Goal: Information Seeking & Learning: Check status

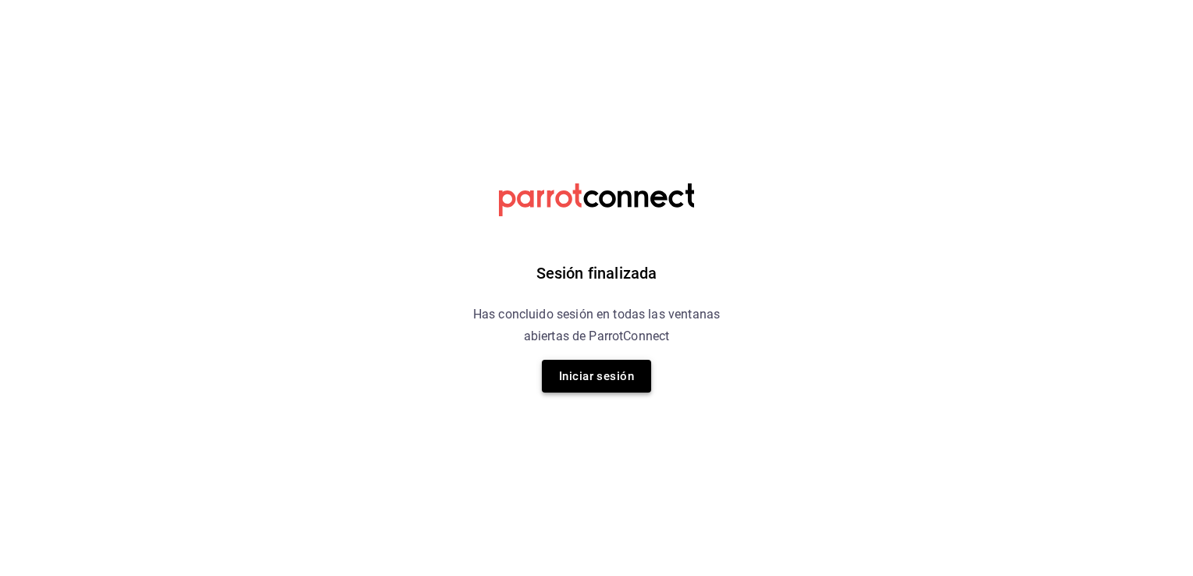
click at [619, 375] on button "Iniciar sesión" at bounding box center [596, 376] width 109 height 33
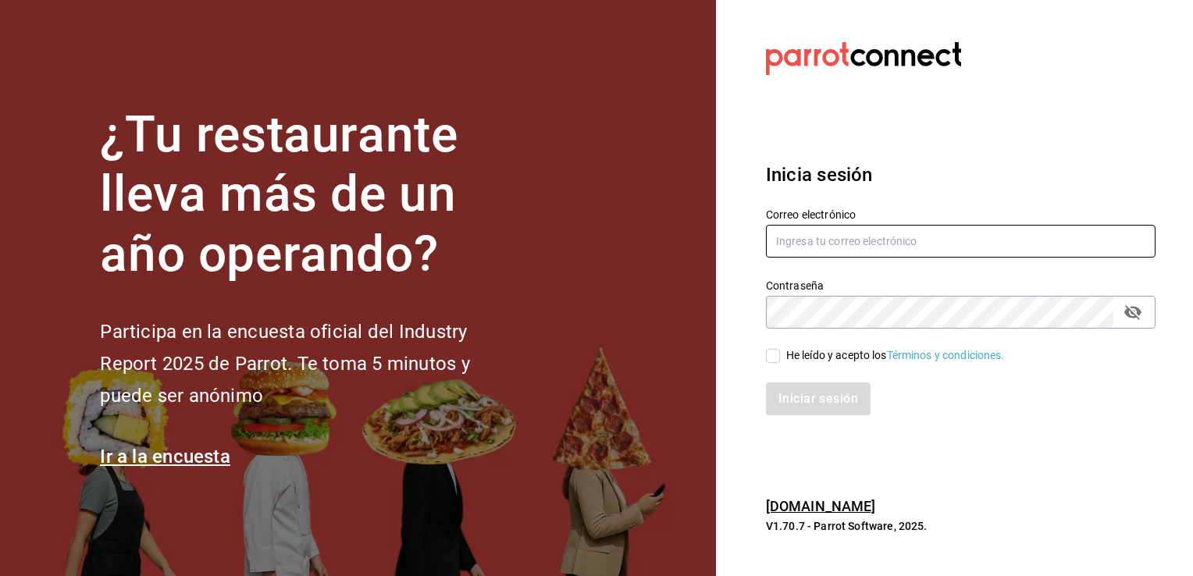
click at [824, 237] on input "text" at bounding box center [961, 241] width 390 height 33
type input "[EMAIL_ADDRESS][DOMAIN_NAME]"
click at [777, 355] on input "He leído y acepto los Términos y condiciones." at bounding box center [773, 356] width 14 height 14
checkbox input "true"
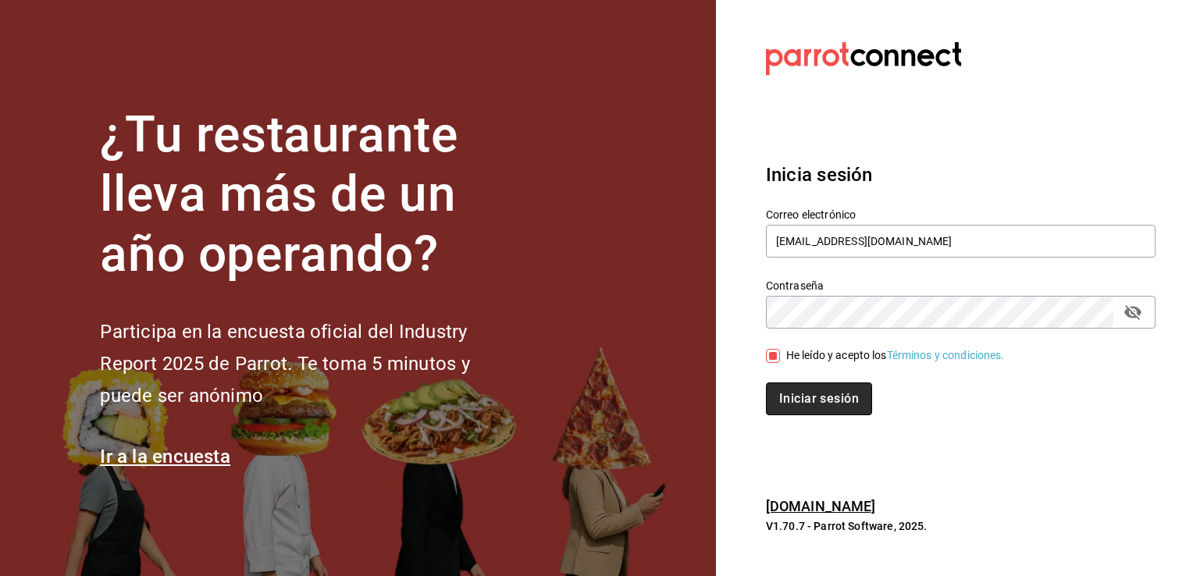
click at [790, 397] on button "Iniciar sesión" at bounding box center [819, 399] width 106 height 33
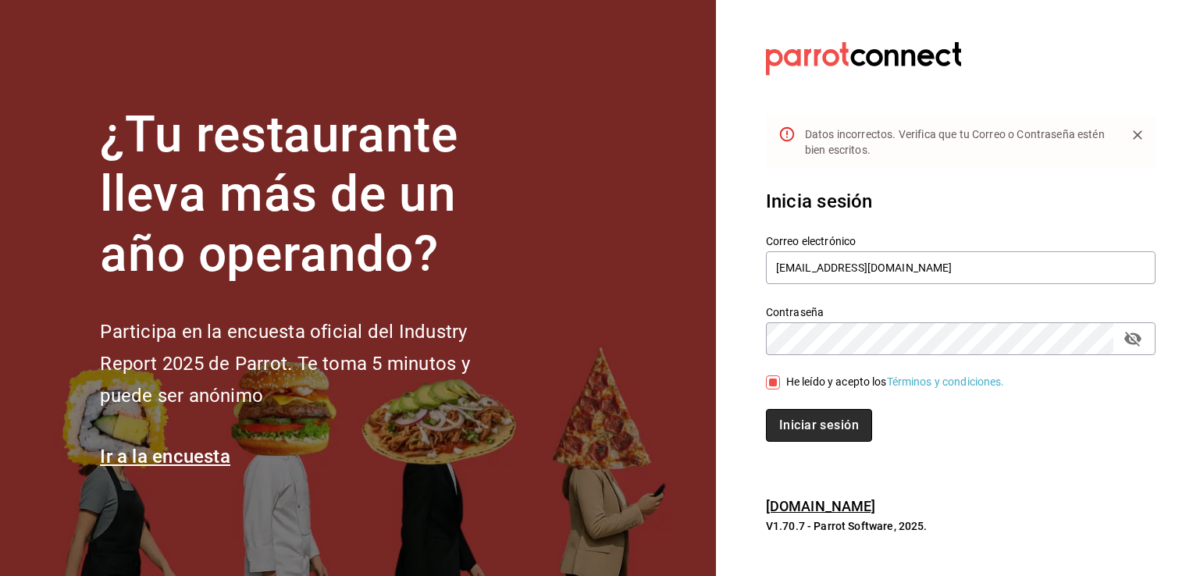
click at [792, 417] on button "Iniciar sesión" at bounding box center [819, 425] width 106 height 33
click at [817, 318] on div "Contraseña Contraseña" at bounding box center [961, 330] width 390 height 50
click at [766, 409] on button "Iniciar sesión" at bounding box center [818, 425] width 105 height 33
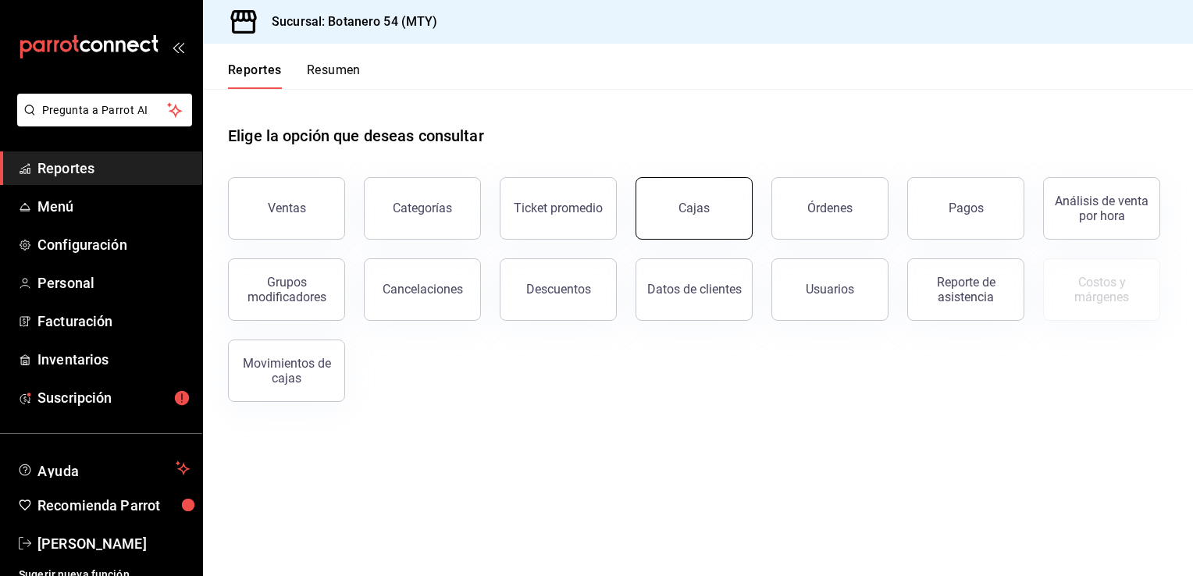
click at [703, 222] on link "Cajas" at bounding box center [693, 208] width 117 height 62
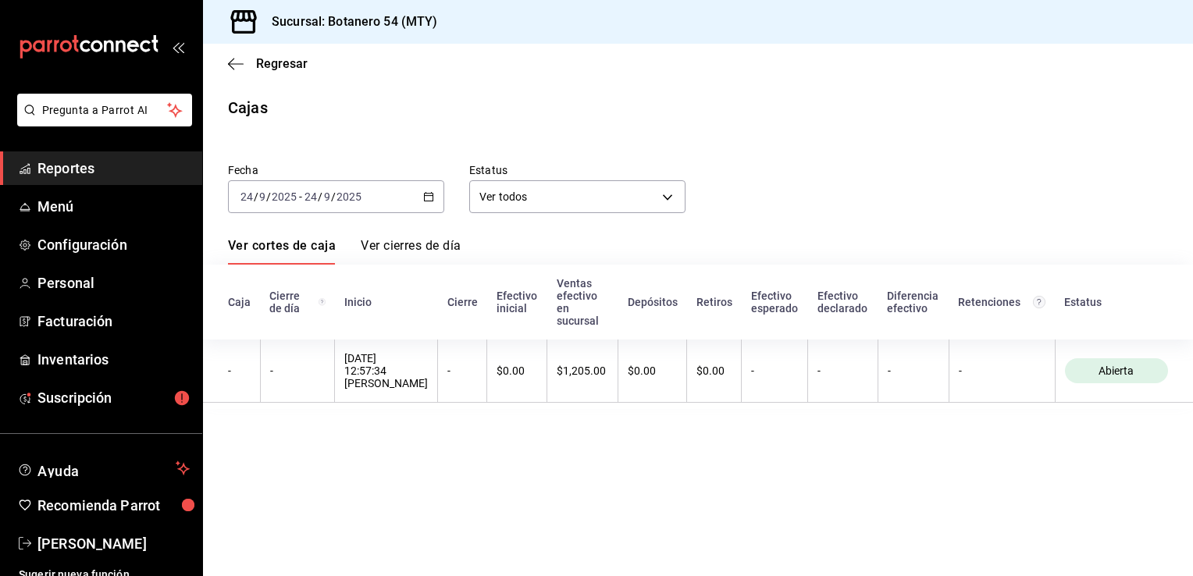
click at [430, 193] on \(Stroke\) "button" at bounding box center [428, 197] width 9 height 9
click at [429, 195] on \(Stroke\) "button" at bounding box center [429, 195] width 9 height 1
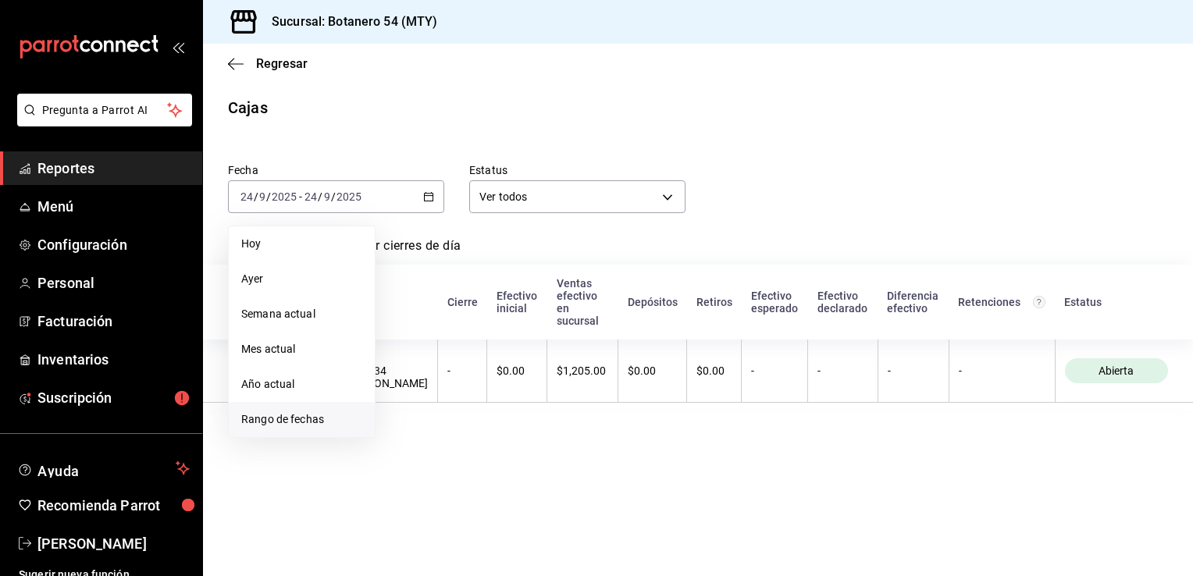
click at [294, 420] on span "Rango de fechas" at bounding box center [301, 419] width 121 height 16
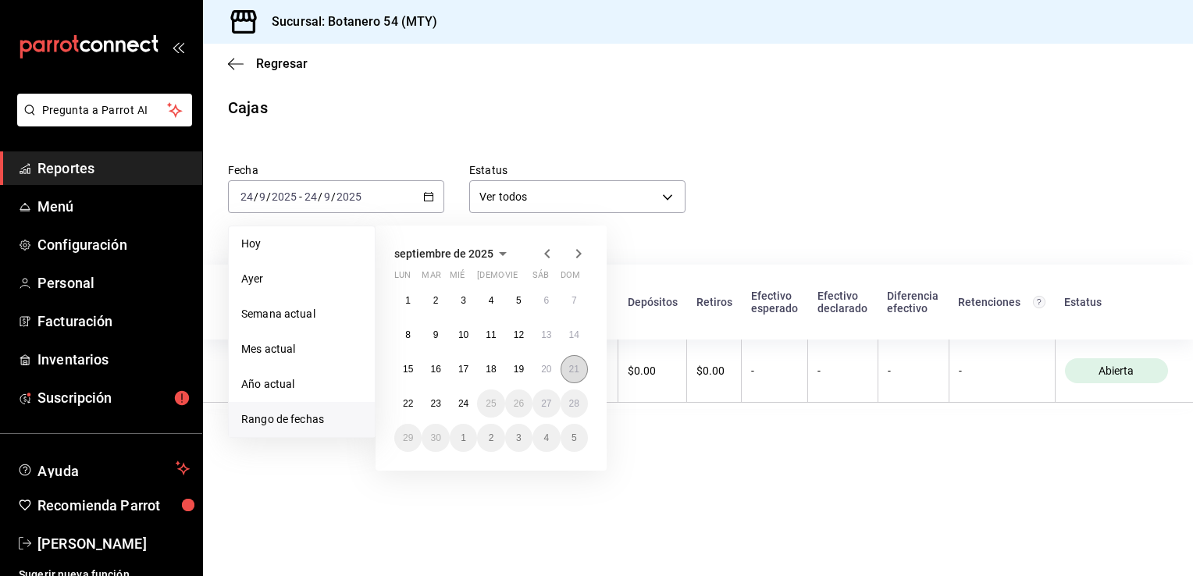
click at [567, 376] on button "21" at bounding box center [574, 369] width 27 height 28
click at [567, 376] on th "$1,205.00" at bounding box center [582, 371] width 71 height 63
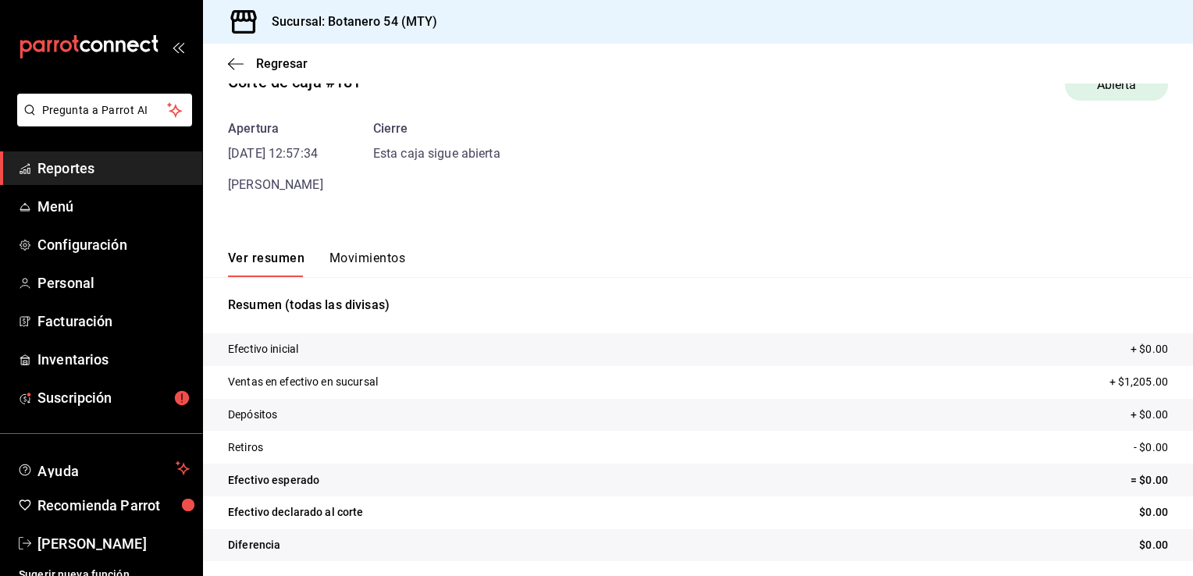
scroll to position [43, 0]
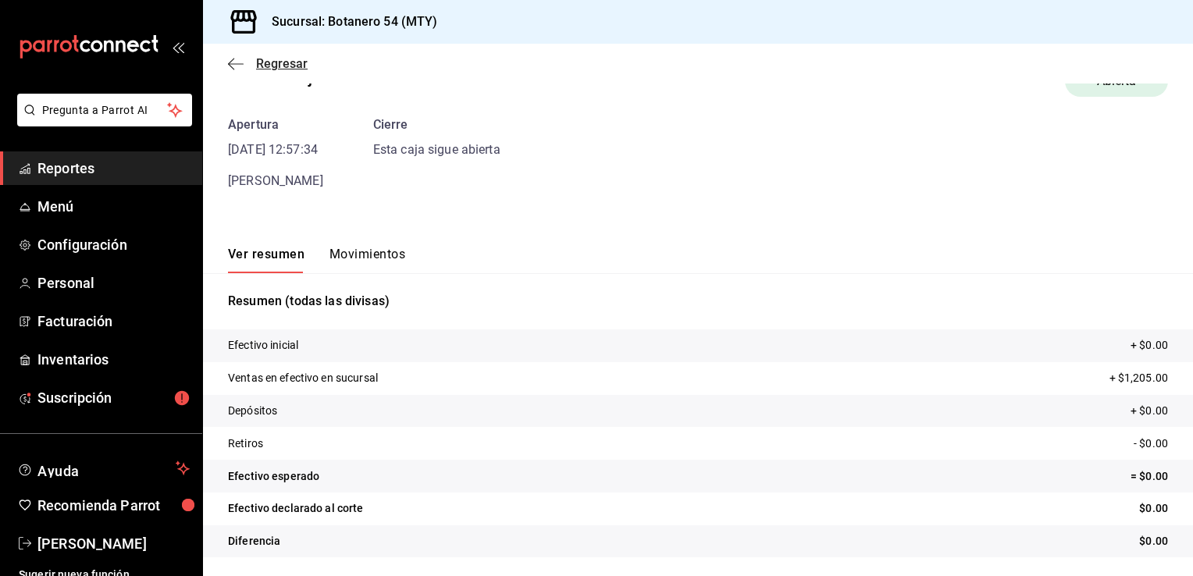
click at [232, 67] on icon "button" at bounding box center [231, 64] width 6 height 12
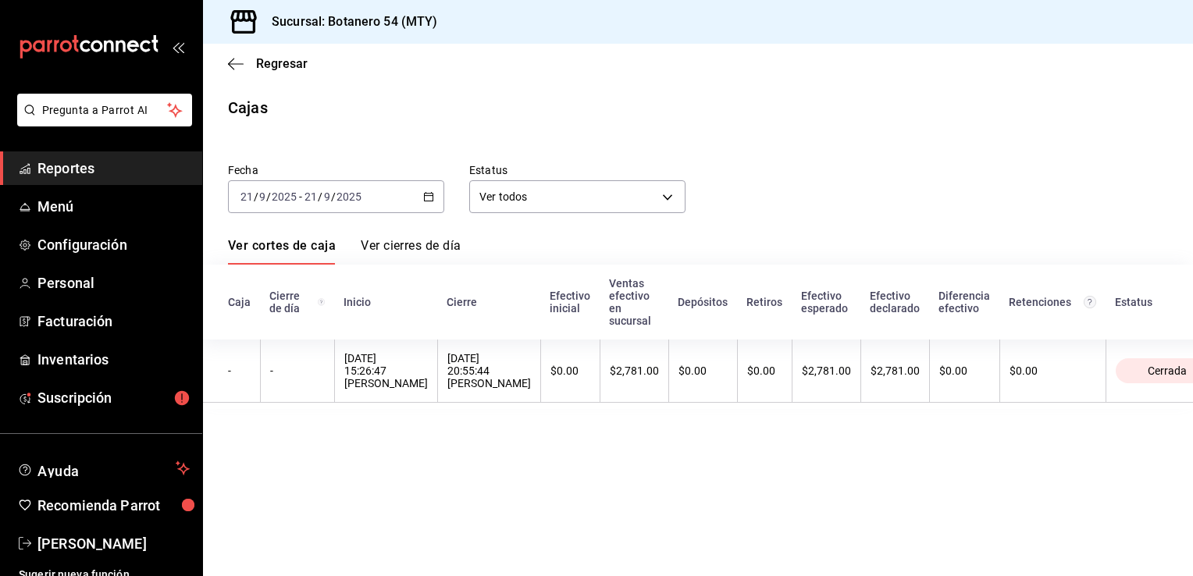
click at [437, 238] on link "Ver cierres de día" at bounding box center [411, 251] width 100 height 27
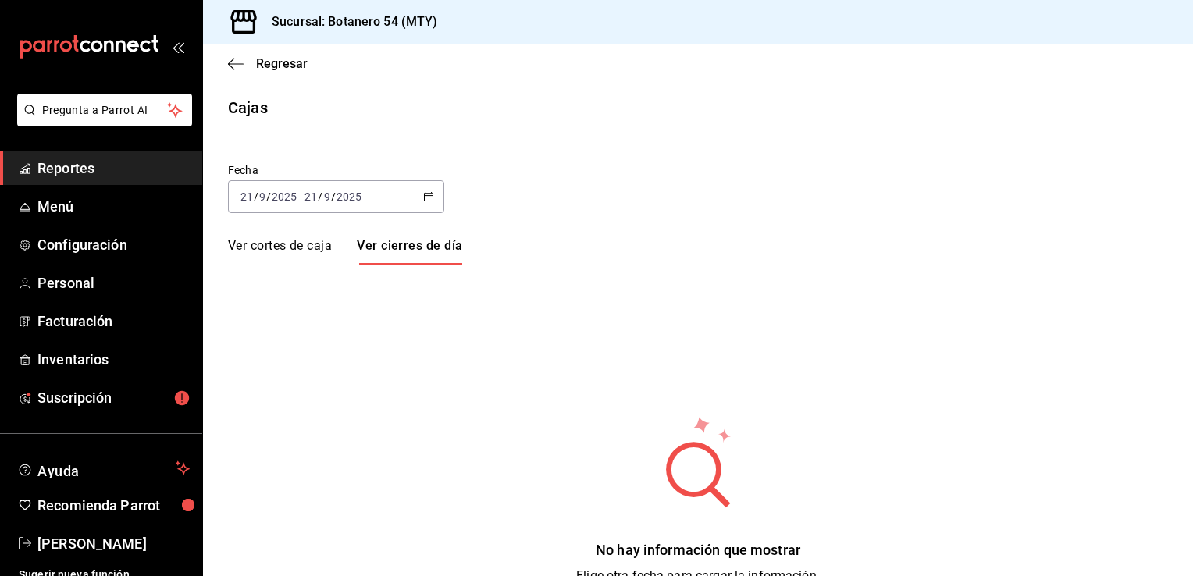
click at [437, 238] on link "Ver cierres de día" at bounding box center [409, 251] width 105 height 27
click at [275, 65] on span "Regresar" at bounding box center [282, 63] width 52 height 15
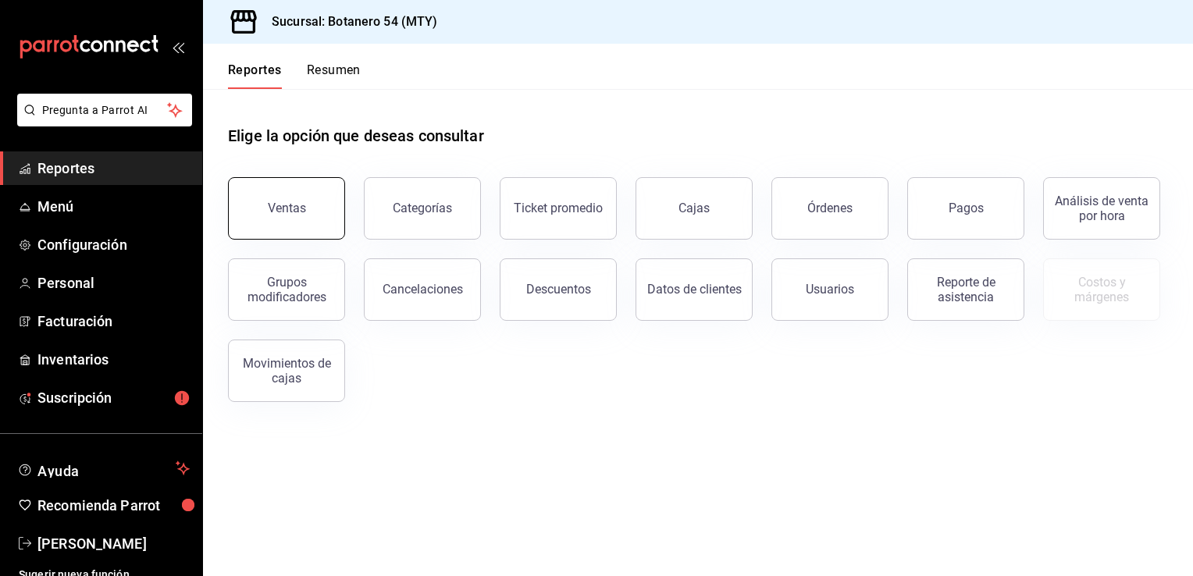
click at [298, 198] on button "Ventas" at bounding box center [286, 208] width 117 height 62
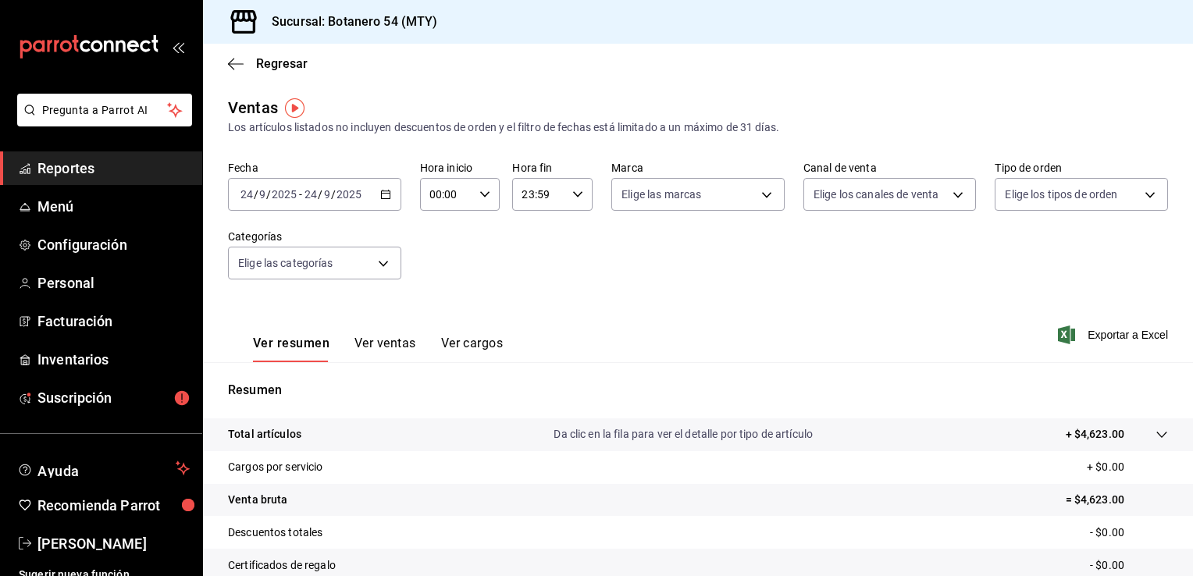
click at [380, 195] on icon "button" at bounding box center [385, 194] width 11 height 11
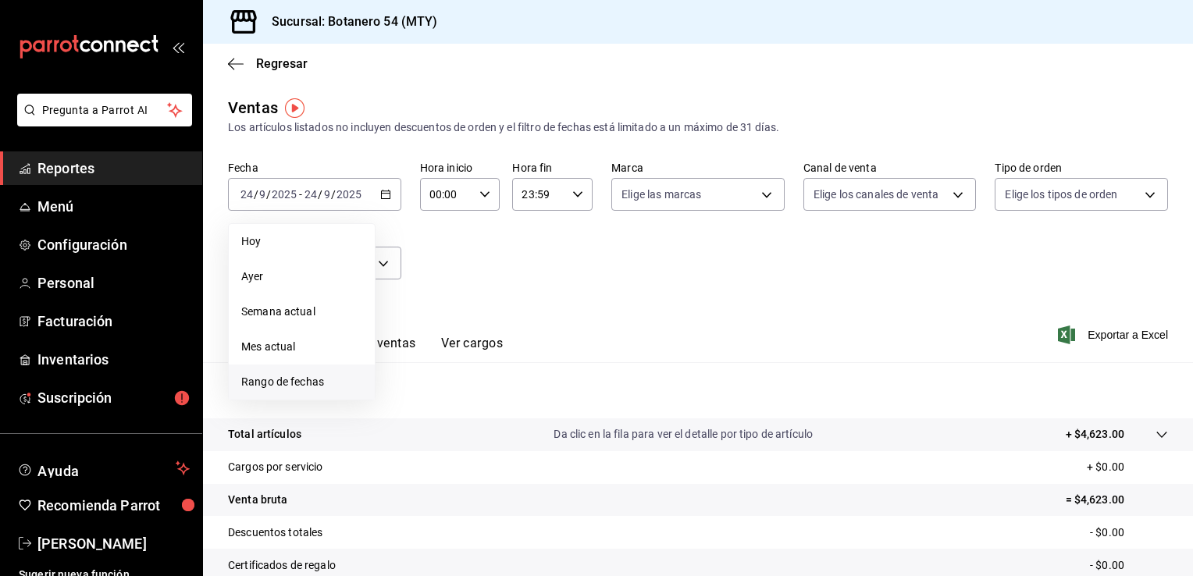
click at [274, 378] on span "Rango de fechas" at bounding box center [301, 382] width 121 height 16
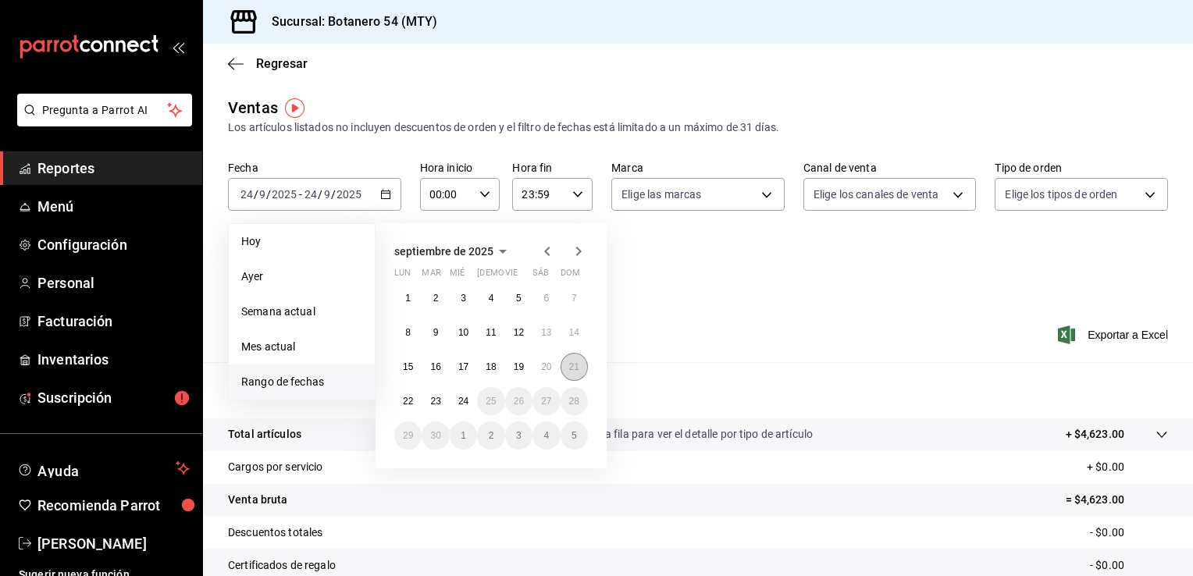
click at [573, 375] on button "21" at bounding box center [574, 367] width 27 height 28
click at [573, 375] on div "Resumen Total artículos Da clic en la fila para ver el detalle por tipo de artí…" at bounding box center [698, 530] width 990 height 336
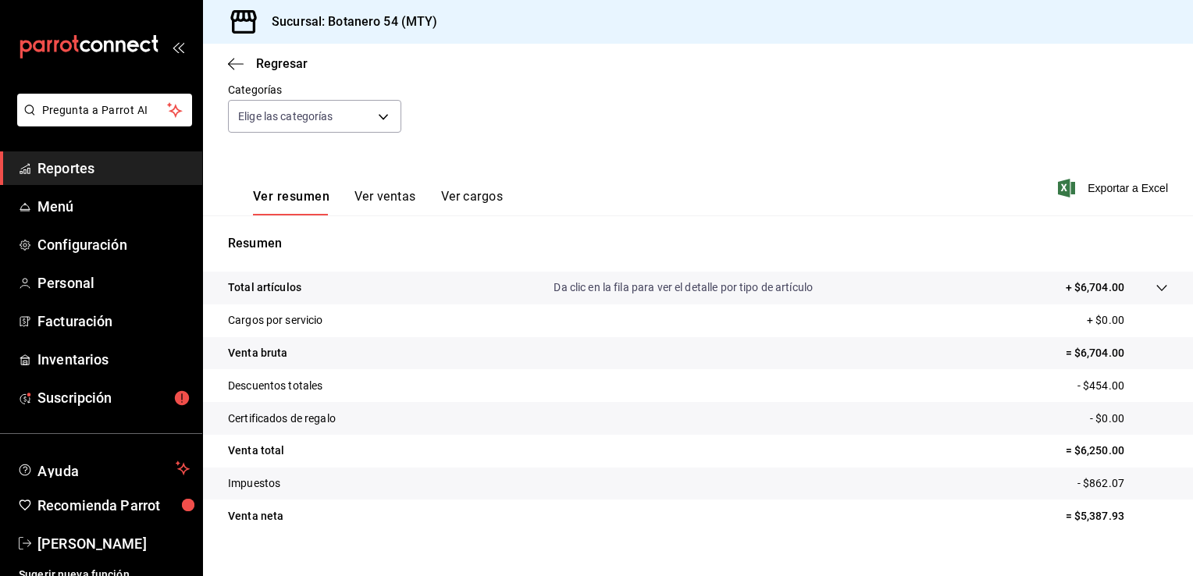
scroll to position [172, 0]
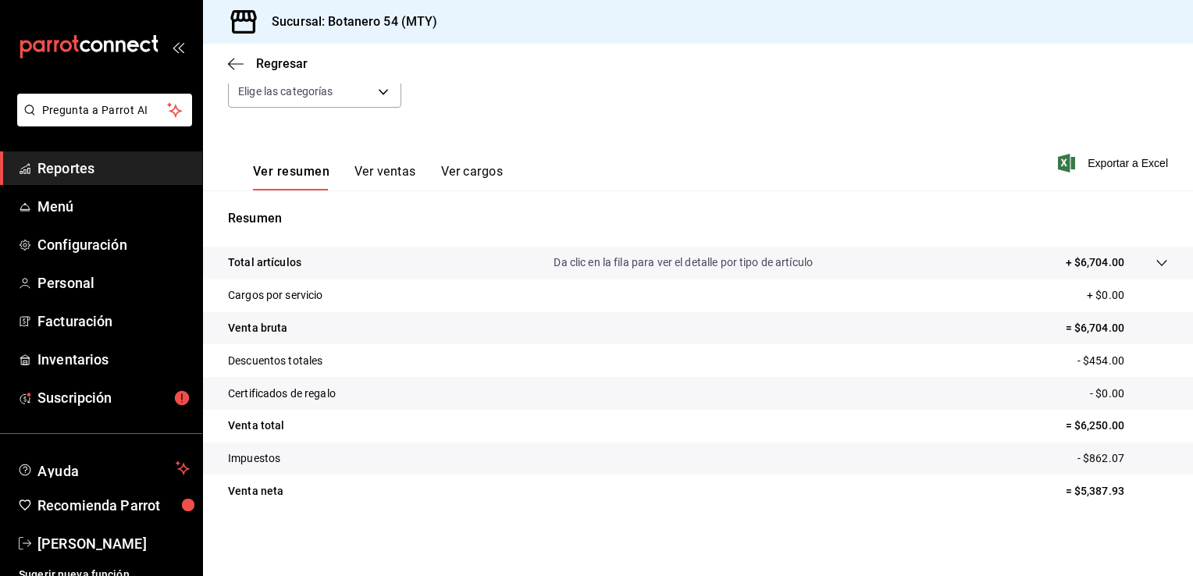
click at [387, 170] on button "Ver ventas" at bounding box center [385, 177] width 62 height 27
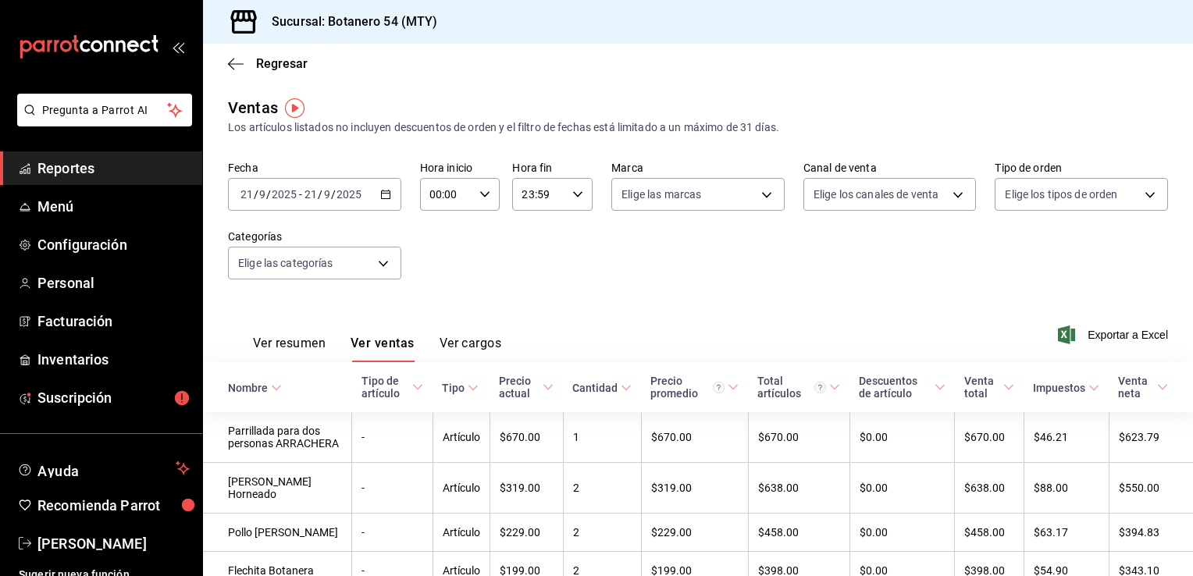
click at [386, 198] on icon "button" at bounding box center [385, 194] width 11 height 11
click at [665, 311] on div "Ver resumen Ver ventas Ver cargos Exportar a Excel" at bounding box center [698, 330] width 990 height 64
click at [234, 66] on icon "button" at bounding box center [236, 64] width 16 height 14
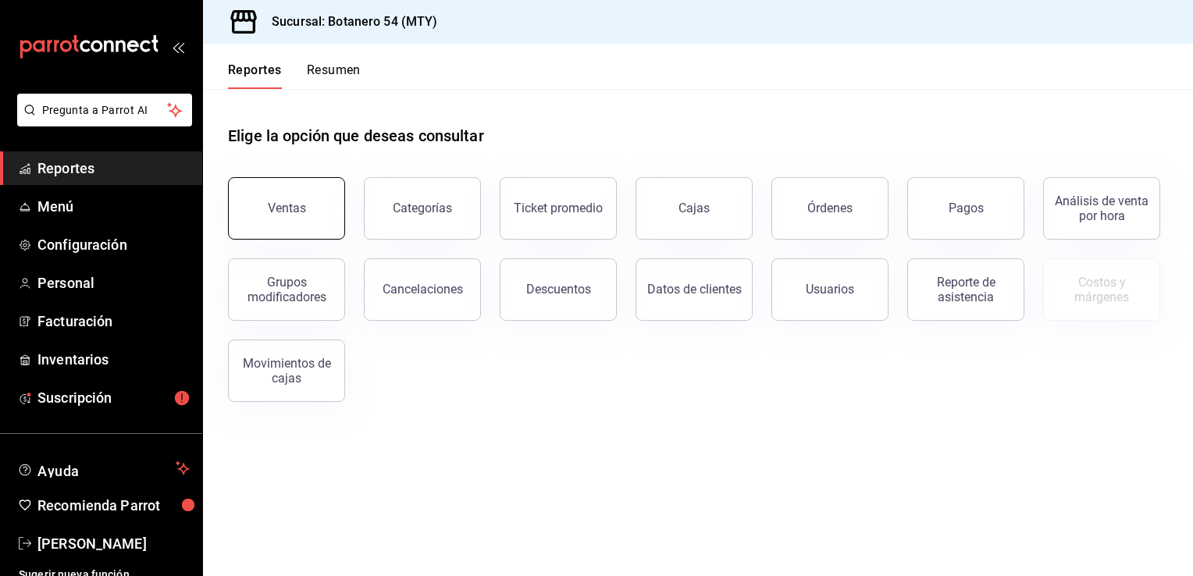
click at [308, 213] on button "Ventas" at bounding box center [286, 208] width 117 height 62
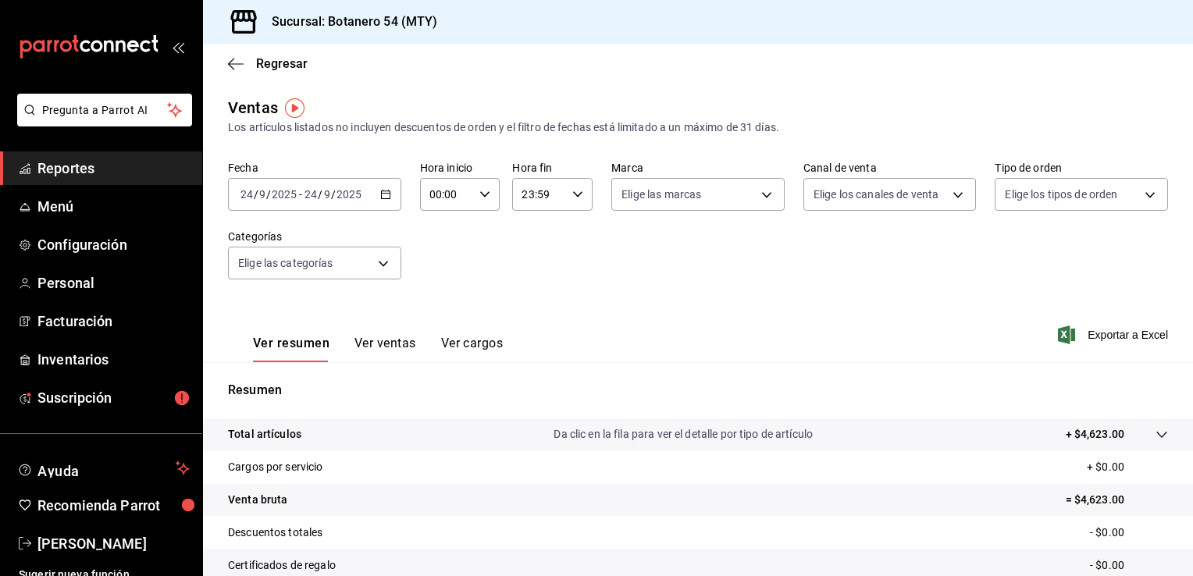
click at [490, 347] on button "Ver cargos" at bounding box center [472, 349] width 62 height 27
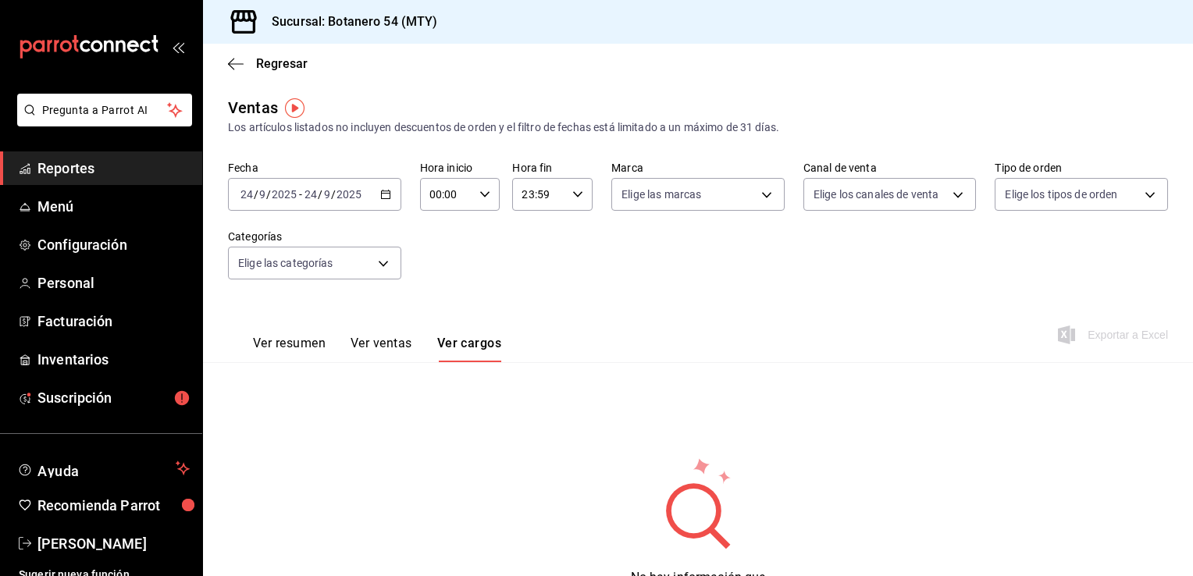
click at [394, 348] on button "Ver ventas" at bounding box center [382, 349] width 62 height 27
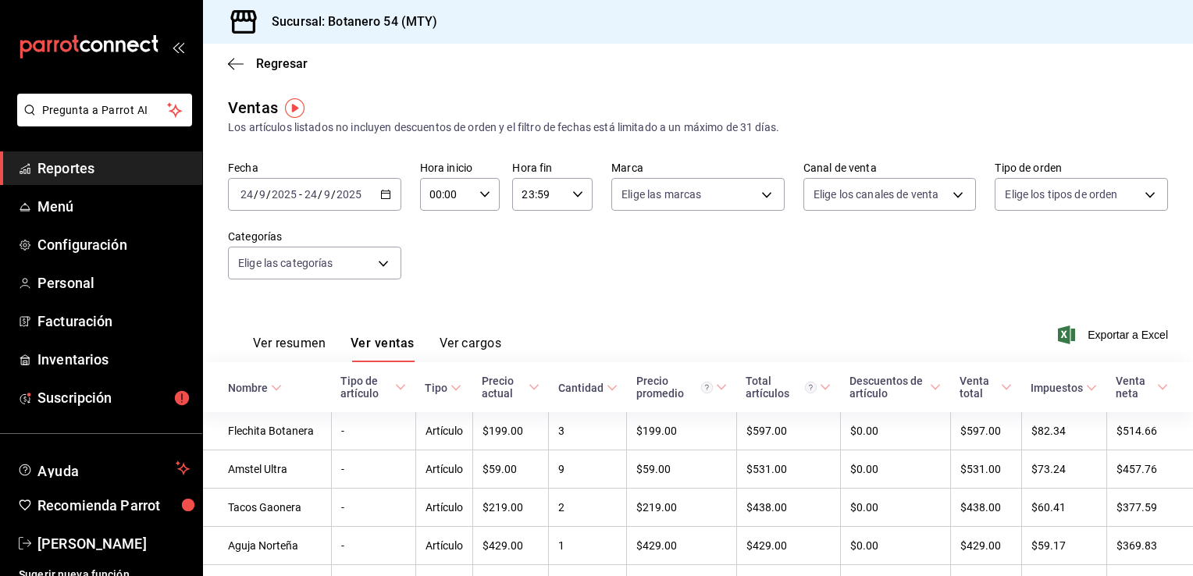
click at [294, 343] on button "Ver resumen" at bounding box center [289, 349] width 73 height 27
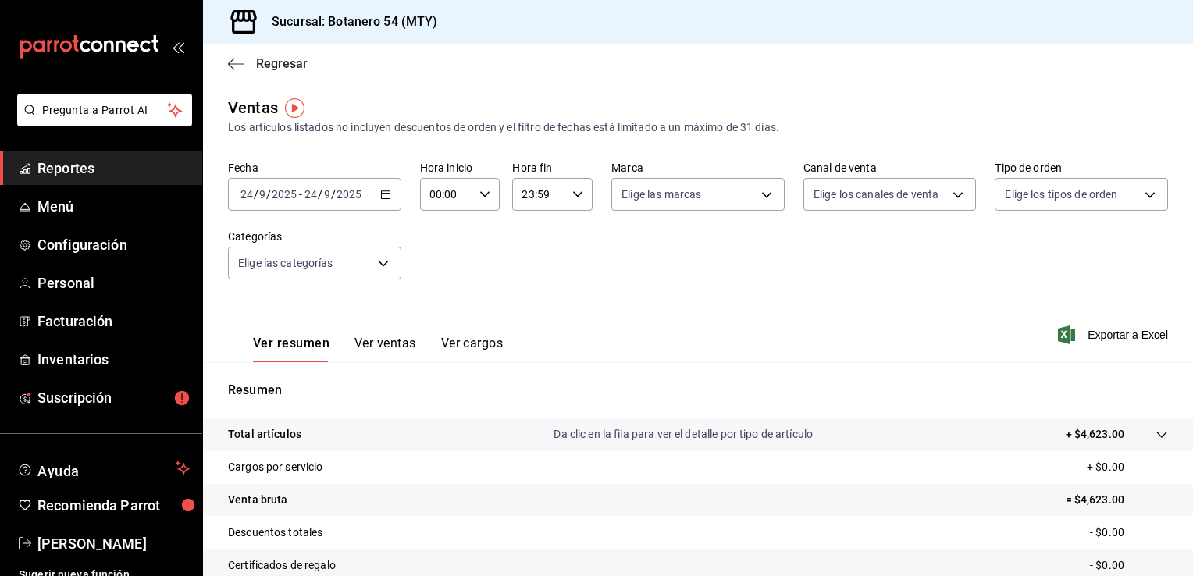
click at [240, 64] on icon "button" at bounding box center [236, 64] width 16 height 14
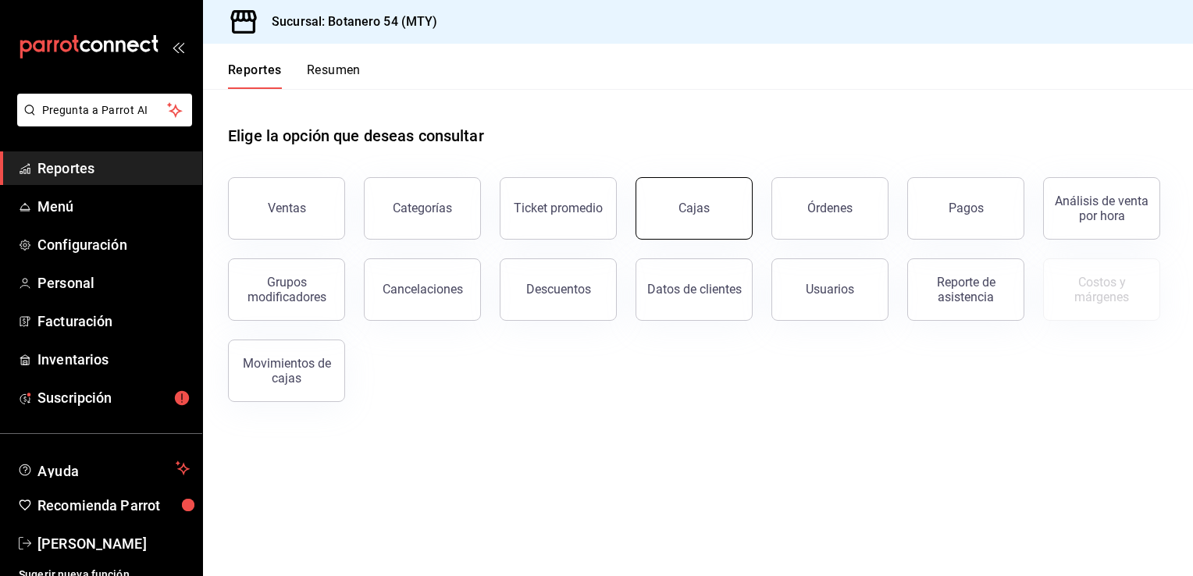
click at [716, 216] on link "Cajas" at bounding box center [693, 208] width 117 height 62
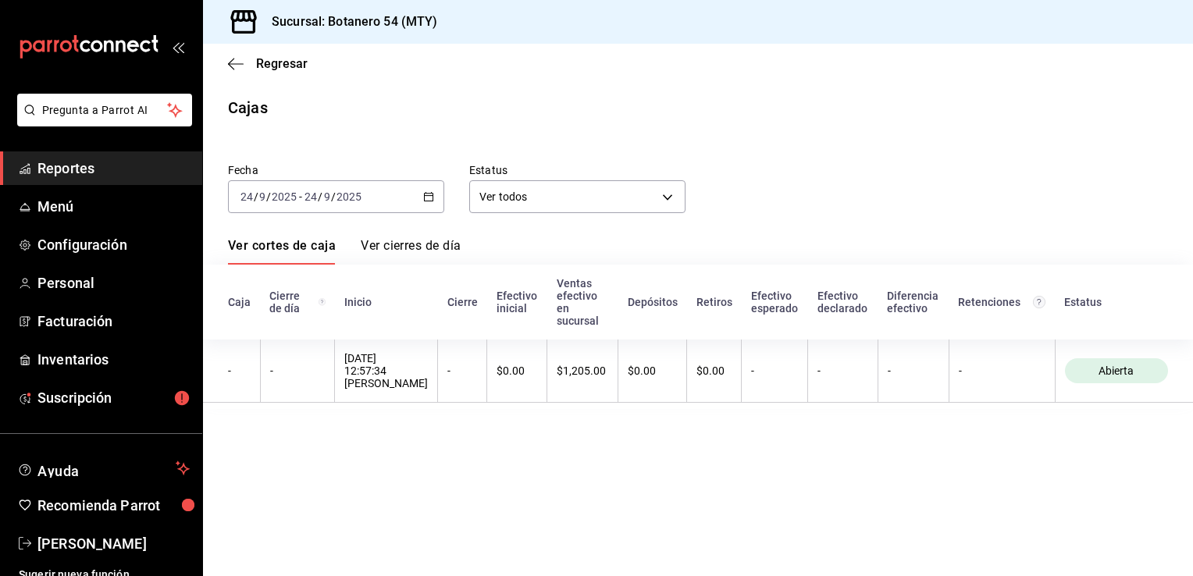
click at [428, 200] on icon "button" at bounding box center [428, 196] width 11 height 11
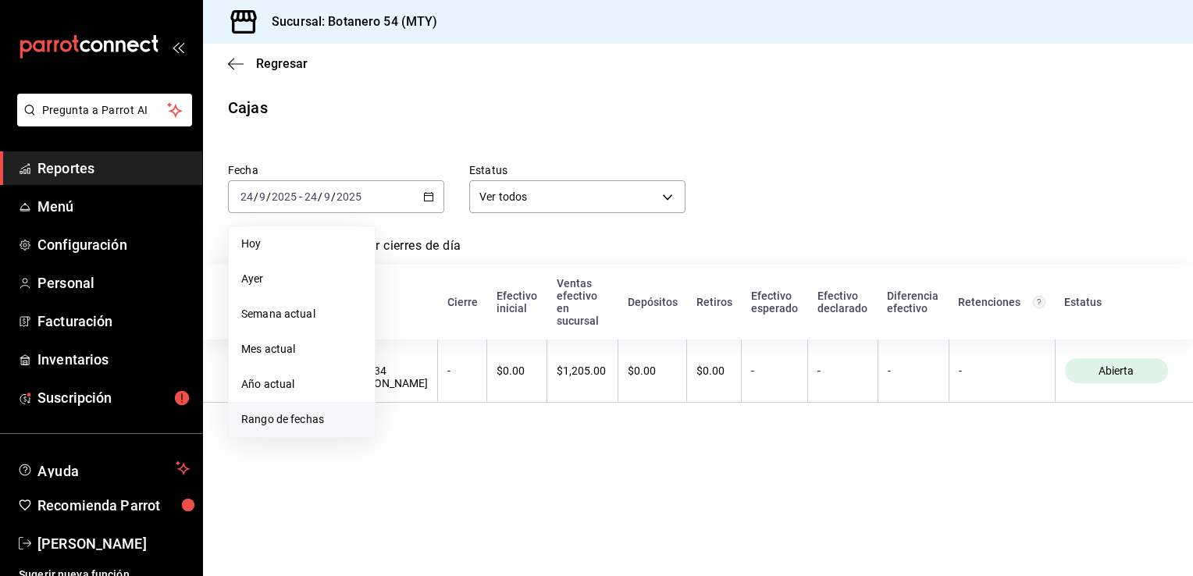
click at [287, 420] on span "Rango de fechas" at bounding box center [301, 419] width 121 height 16
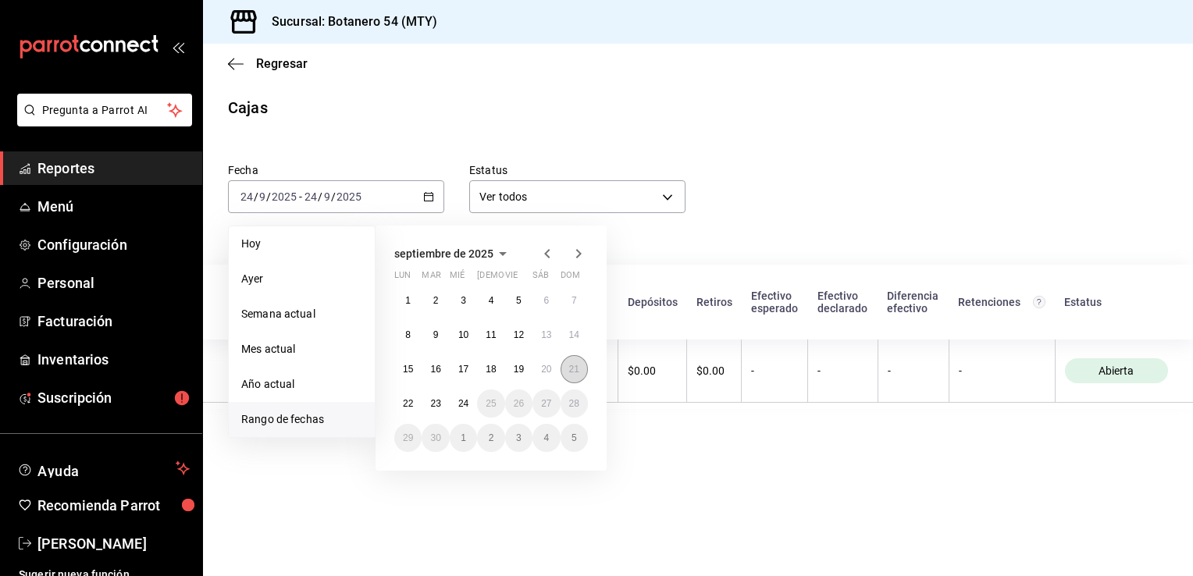
click at [571, 373] on abbr "21" at bounding box center [574, 369] width 10 height 11
click at [571, 373] on th "$1,205.00" at bounding box center [582, 371] width 71 height 63
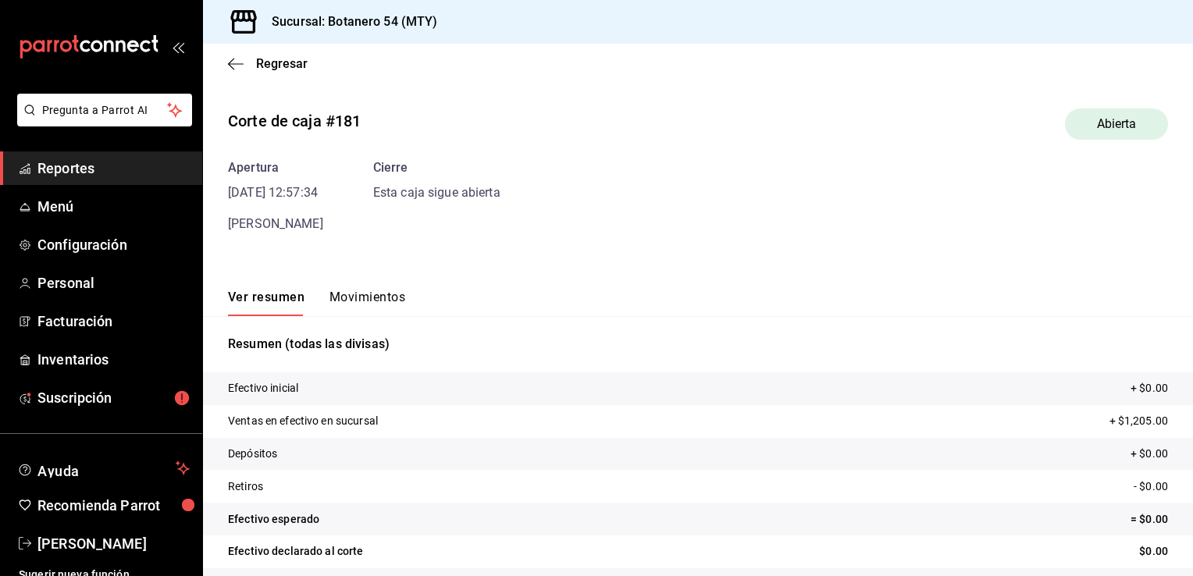
click at [353, 304] on button "Movimientos" at bounding box center [367, 303] width 76 height 27
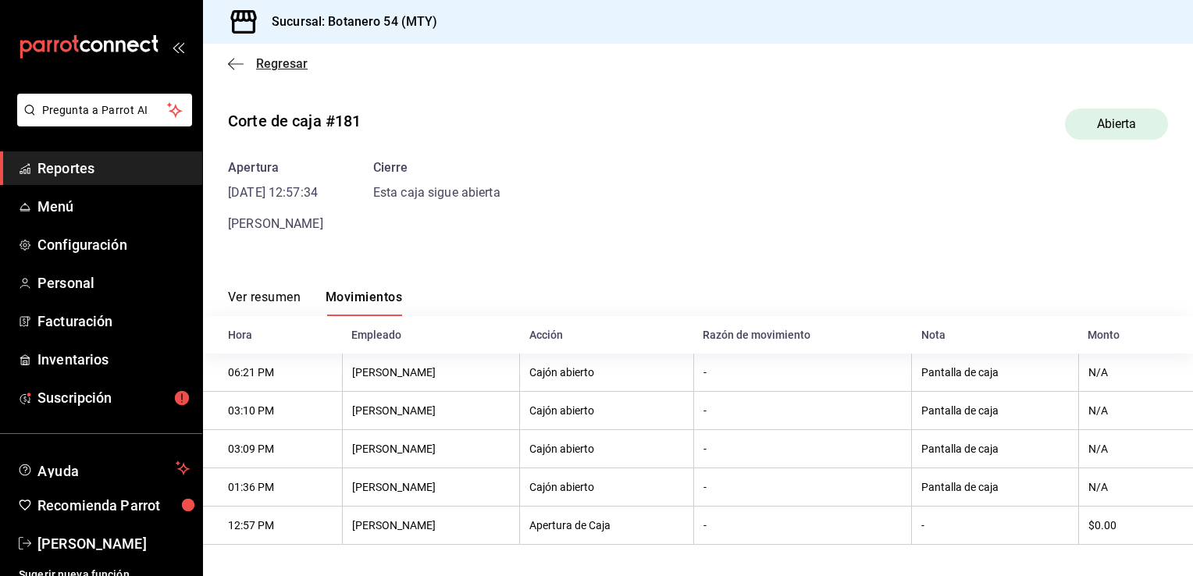
click at [233, 65] on icon "button" at bounding box center [236, 64] width 16 height 14
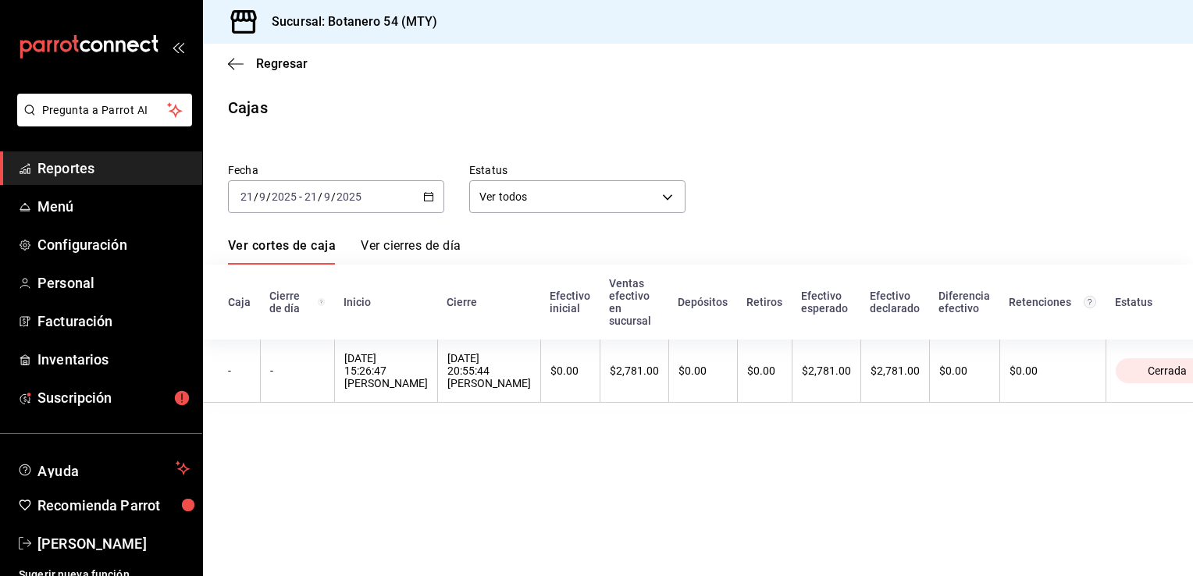
click at [1180, 426] on main "Regresar Cajas Fecha [DATE] [DATE] - [DATE] [DATE] Estatus Ver todos ALL Ver co…" at bounding box center [698, 310] width 990 height 532
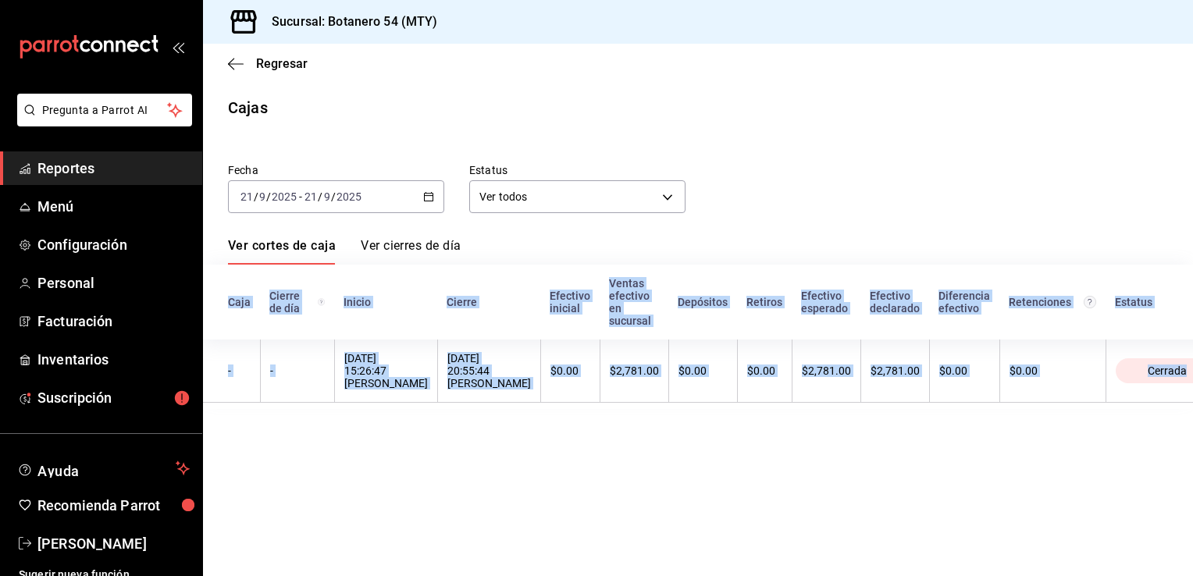
click at [1180, 426] on main "Regresar Cajas Fecha [DATE] [DATE] - [DATE] [DATE] Estatus Ver todos ALL Ver co…" at bounding box center [698, 310] width 990 height 532
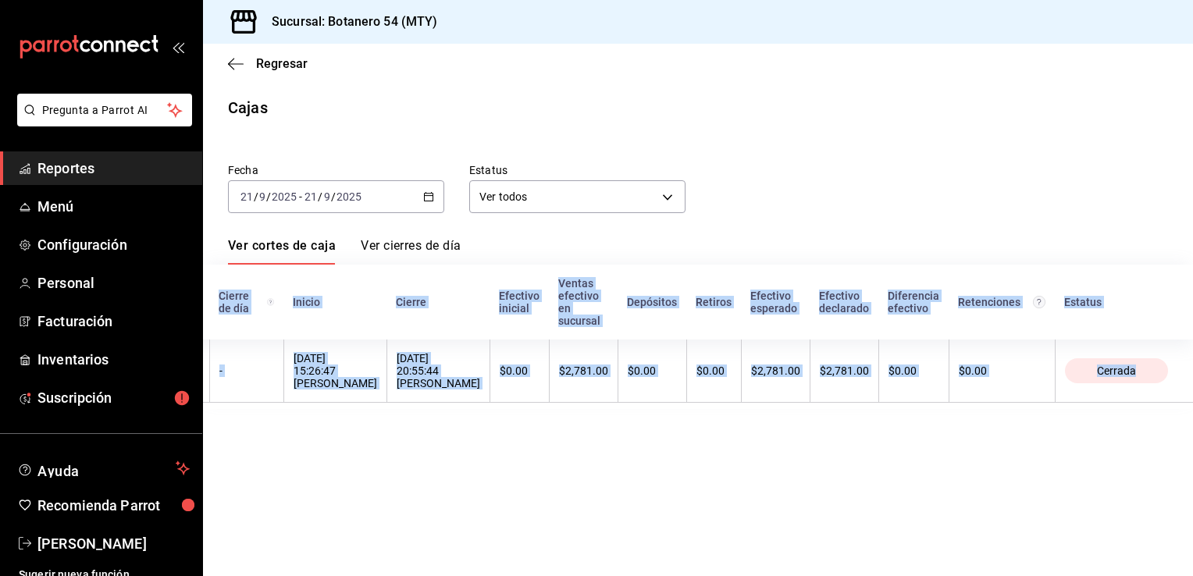
scroll to position [0, 62]
click at [1037, 523] on main "Regresar Cajas Fecha [DATE] [DATE] - [DATE] [DATE] Estatus Ver todos ALL Ver co…" at bounding box center [698, 310] width 990 height 532
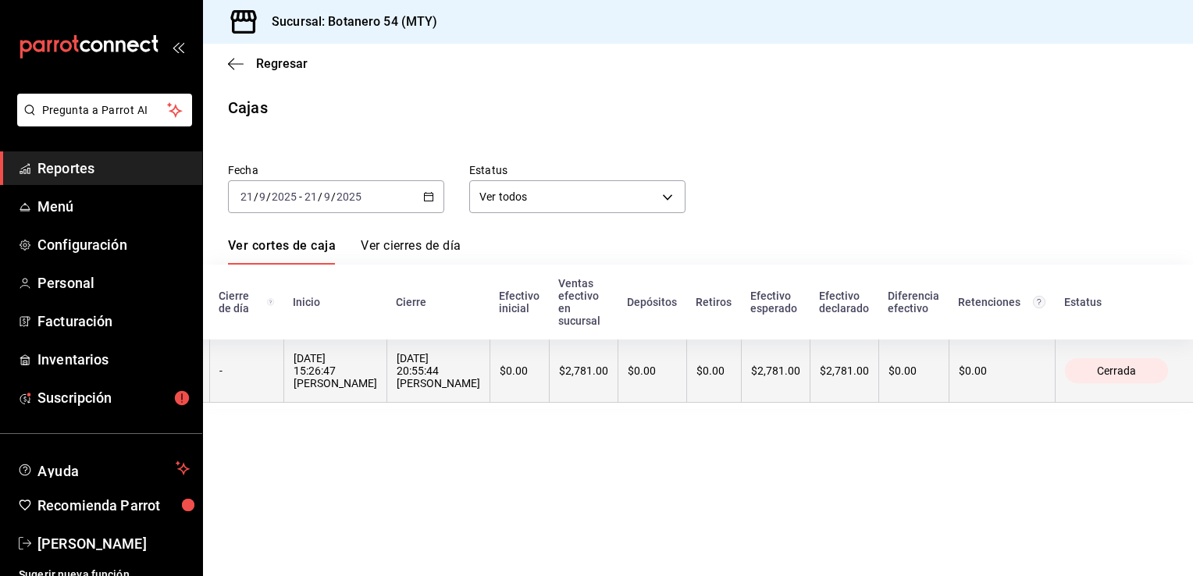
click at [1142, 369] on span "Cerrada" at bounding box center [1117, 371] width 52 height 12
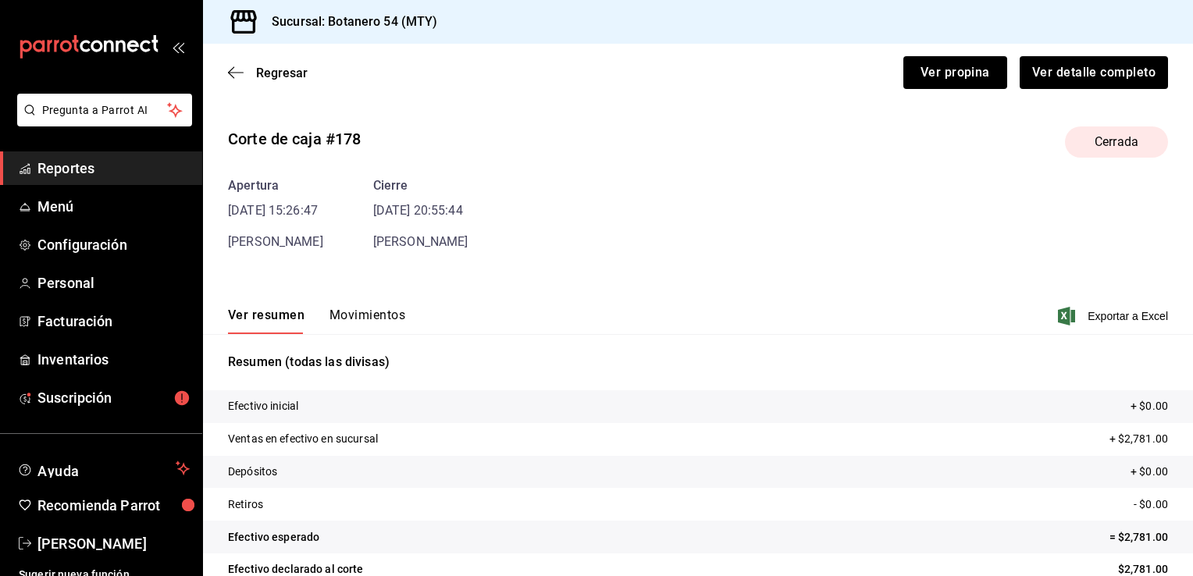
drag, startPoint x: 1180, startPoint y: 384, endPoint x: 1185, endPoint y: 442, distance: 58.0
click at [1185, 442] on div "Regresar Ver propina Ver detalle completo Corte de caja #178 Cerrada Apertura […" at bounding box center [698, 310] width 990 height 532
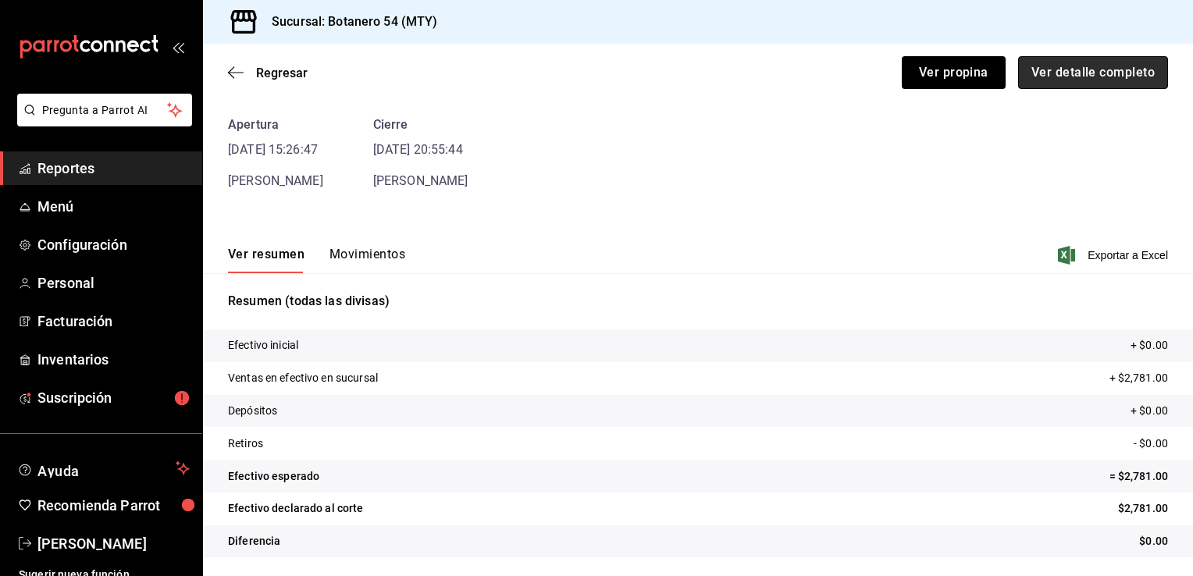
click at [1027, 77] on button "Ver detalle completo" at bounding box center [1093, 72] width 150 height 33
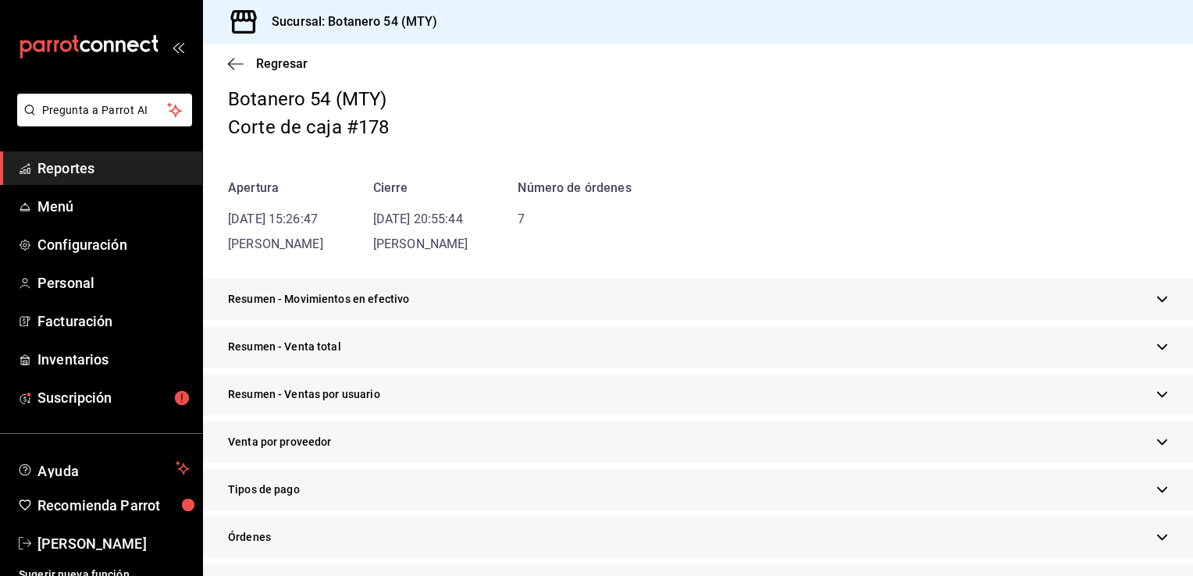
click at [1156, 302] on icon "button" at bounding box center [1162, 300] width 12 height 12
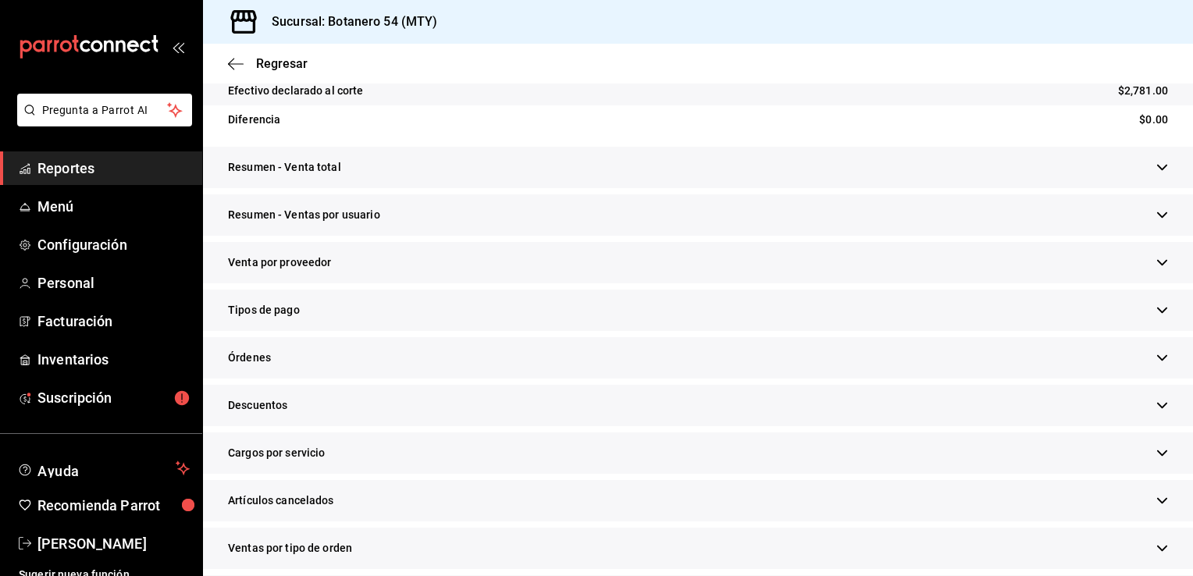
scroll to position [498, 0]
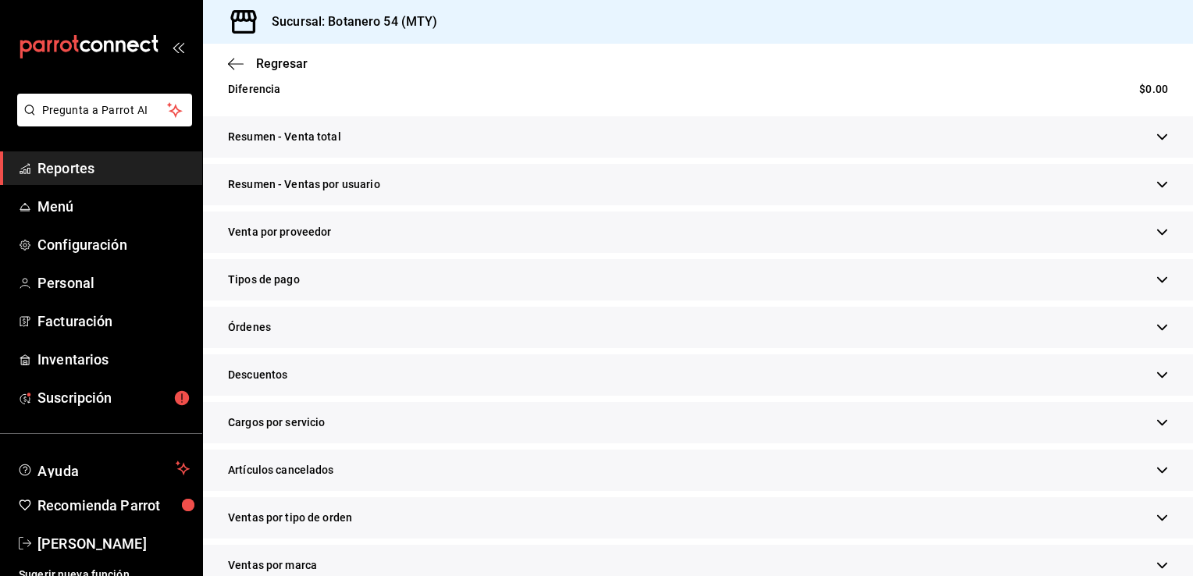
click at [1156, 186] on icon "button" at bounding box center [1162, 185] width 12 height 12
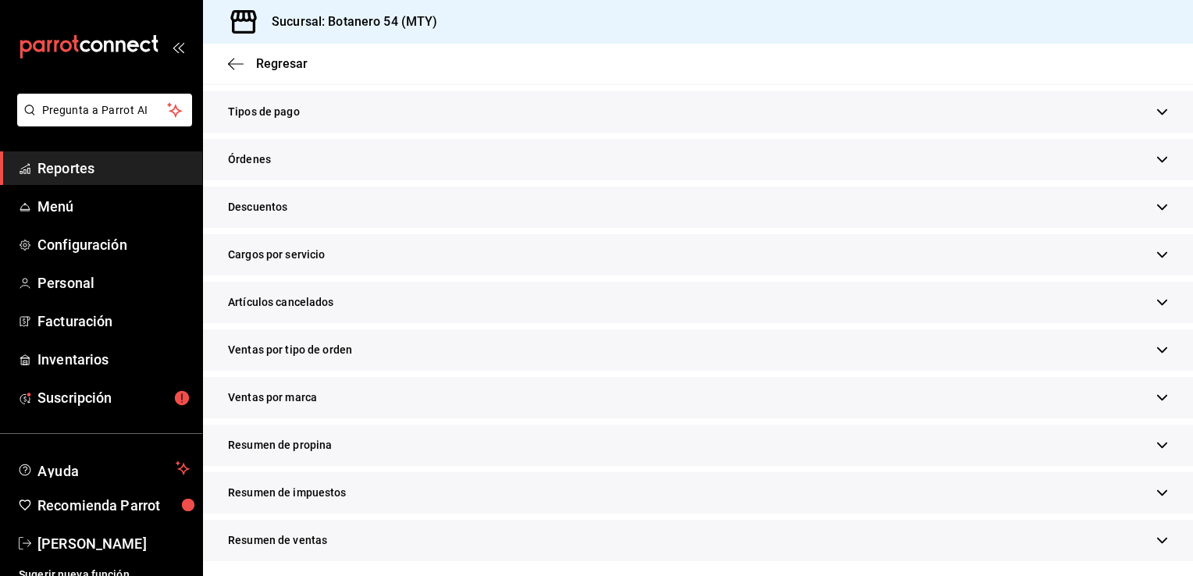
scroll to position [793, 0]
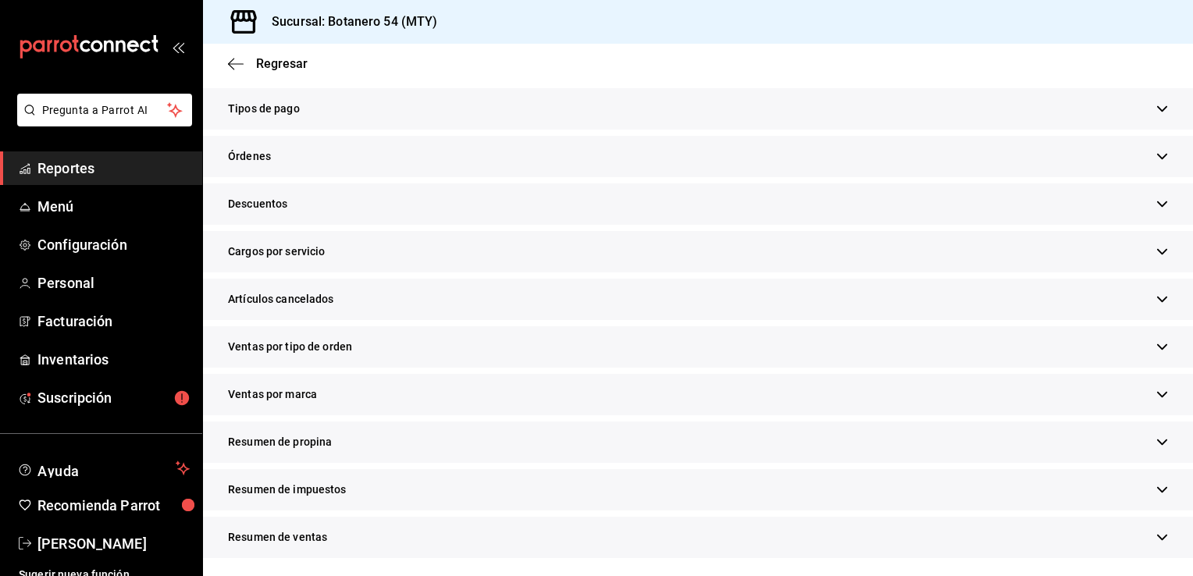
click at [1157, 442] on icon "button" at bounding box center [1162, 443] width 10 height 6
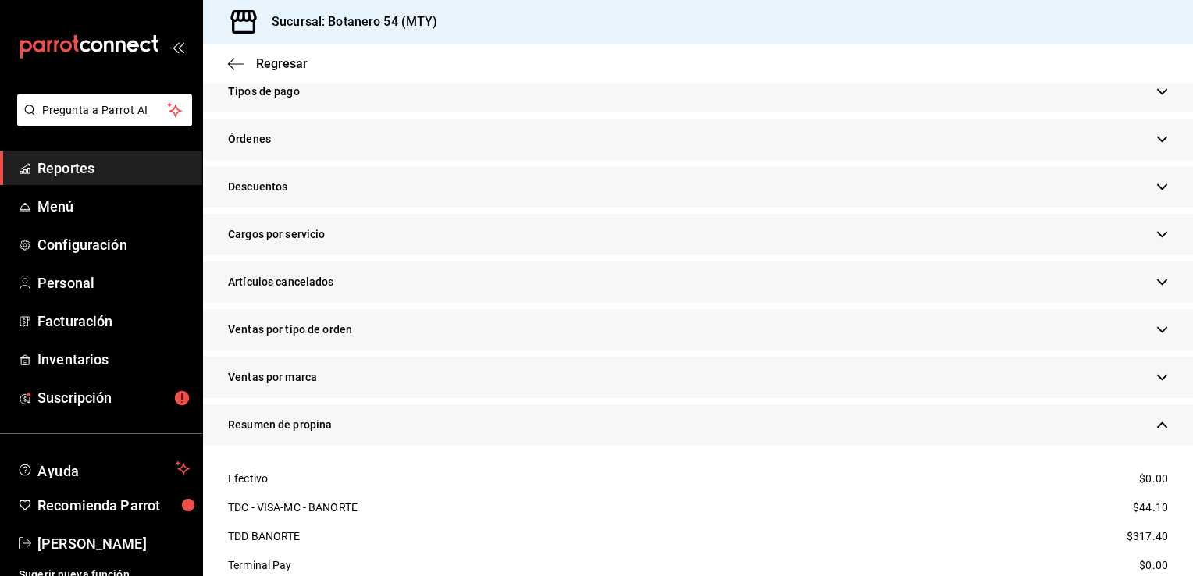
scroll to position [796, 0]
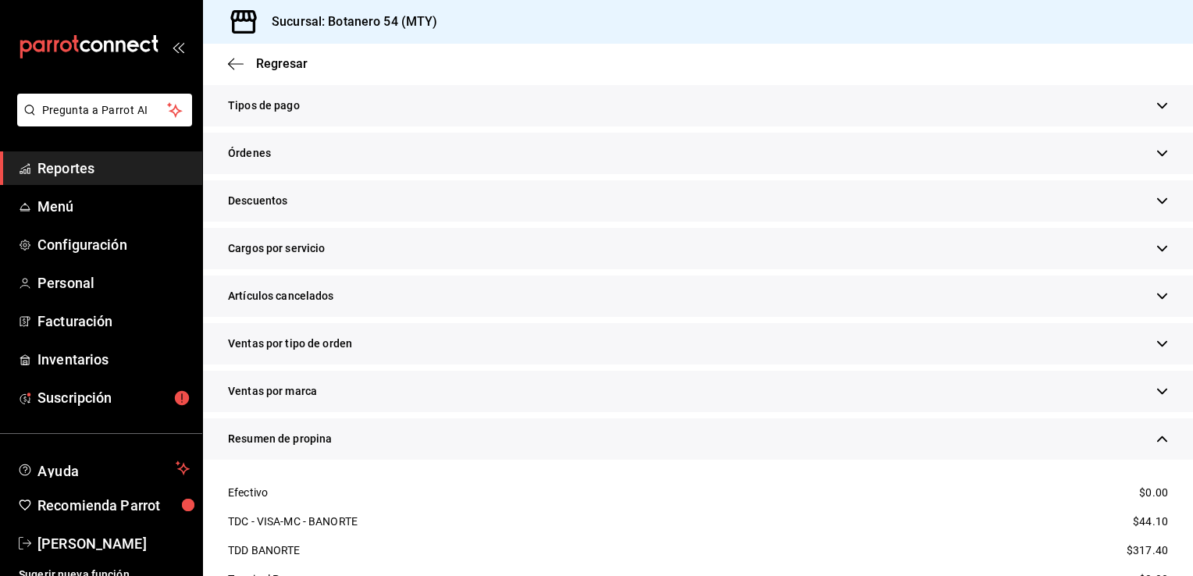
click at [1156, 300] on icon "button" at bounding box center [1162, 296] width 12 height 12
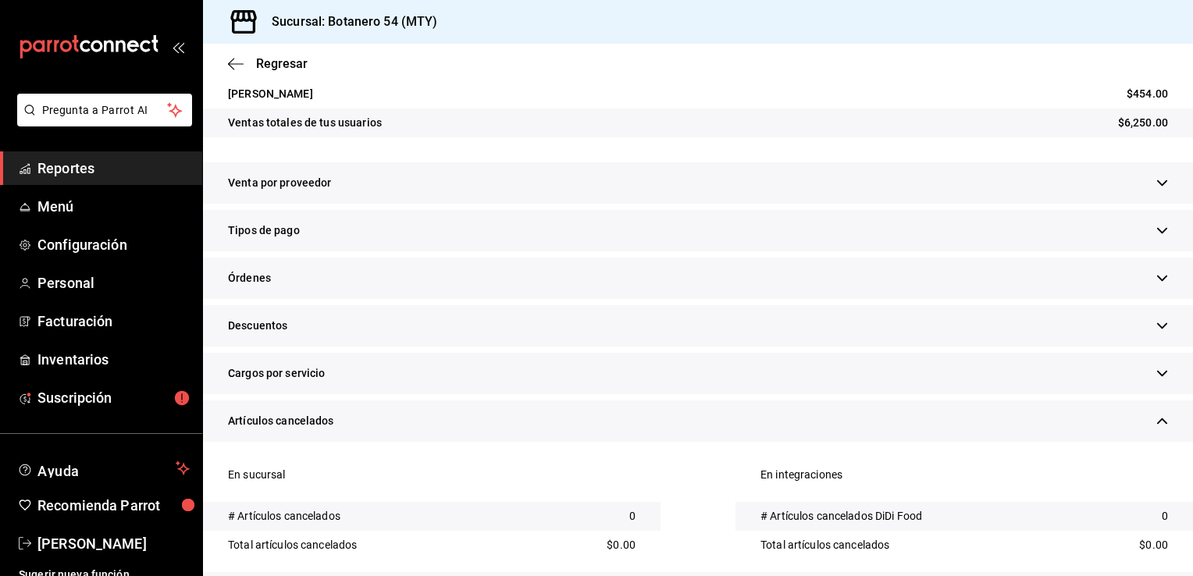
scroll to position [671, 0]
click at [1156, 276] on icon "button" at bounding box center [1162, 279] width 12 height 12
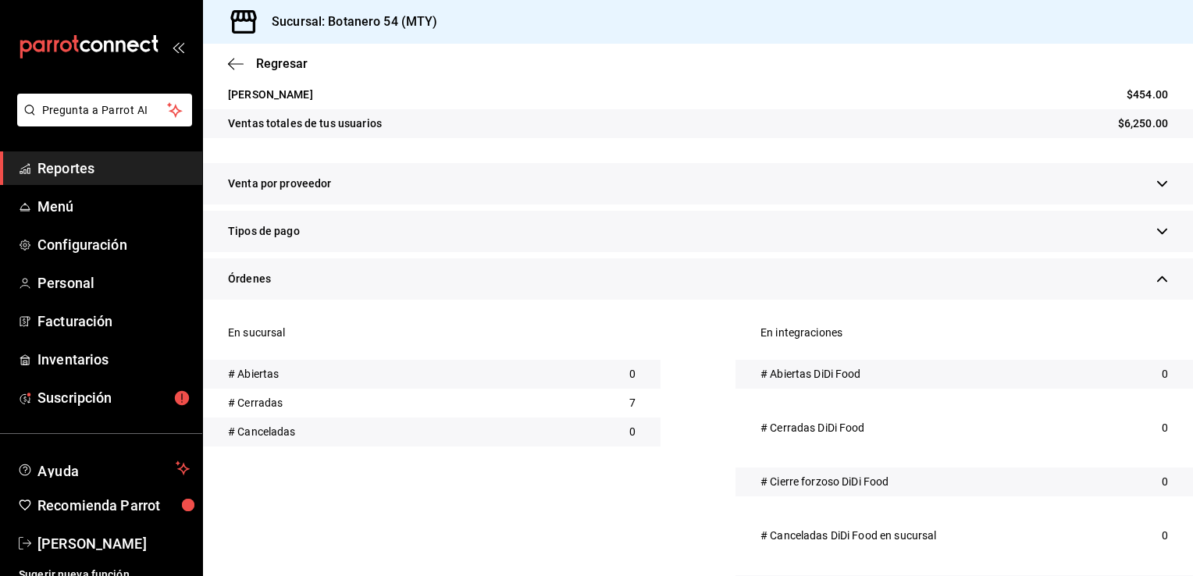
click at [1156, 188] on icon "button" at bounding box center [1162, 184] width 12 height 12
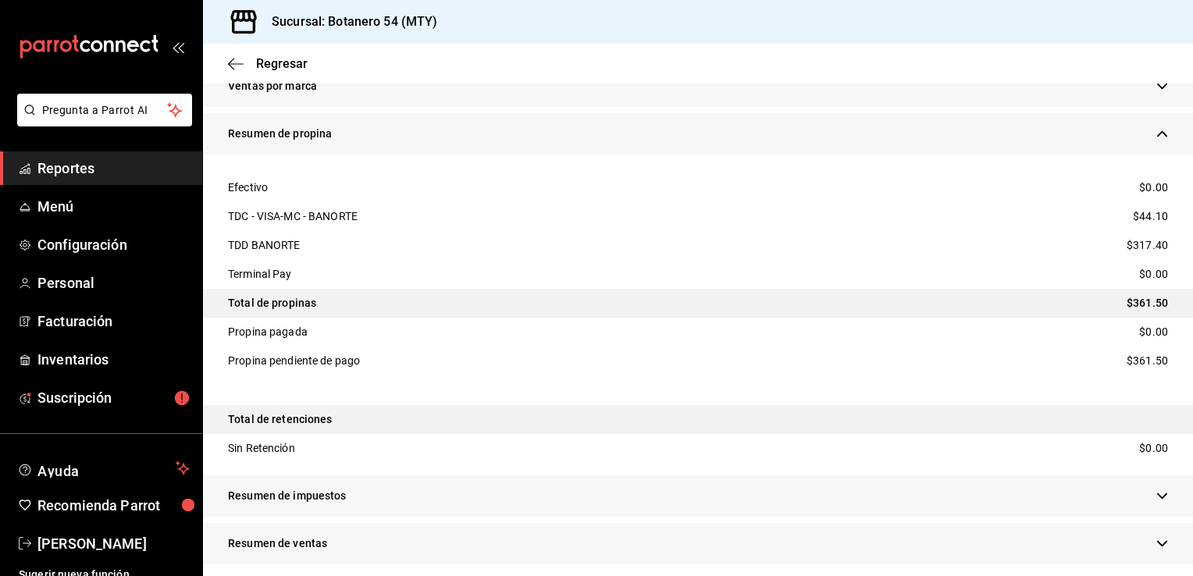
scroll to position [1721, 0]
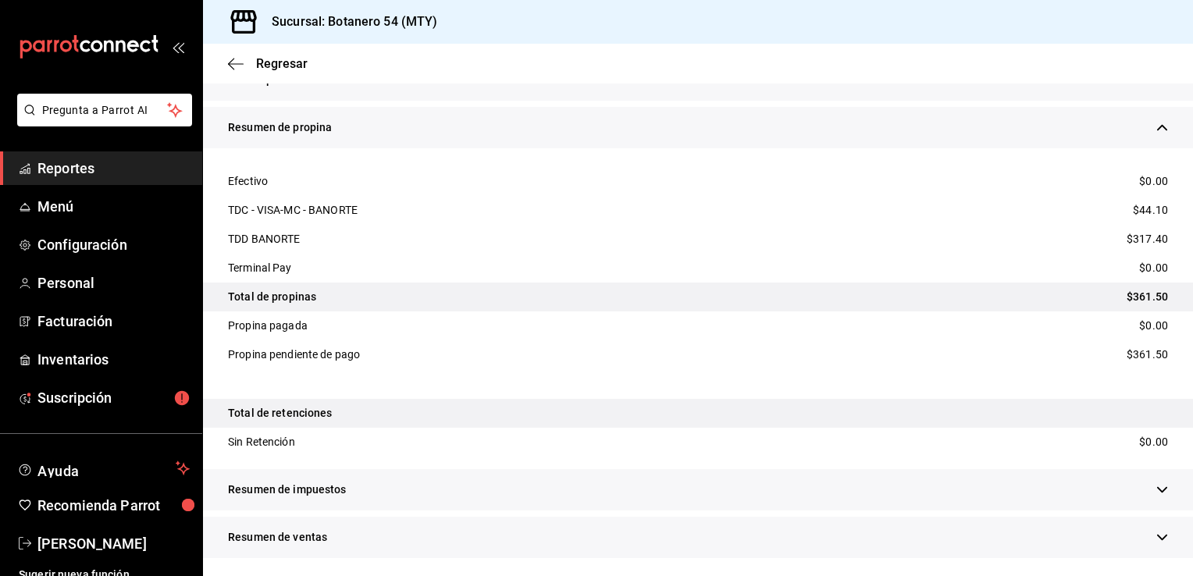
click at [1180, 55] on div "Regresar Cajas Botanero 54 (MTY) Corte de caja #178 Apertura [DATE] 15:26:47 [P…" at bounding box center [698, 310] width 990 height 532
drag, startPoint x: 1180, startPoint y: 55, endPoint x: 987, endPoint y: 64, distance: 193.8
click at [987, 64] on div "Regresar" at bounding box center [698, 64] width 990 height 40
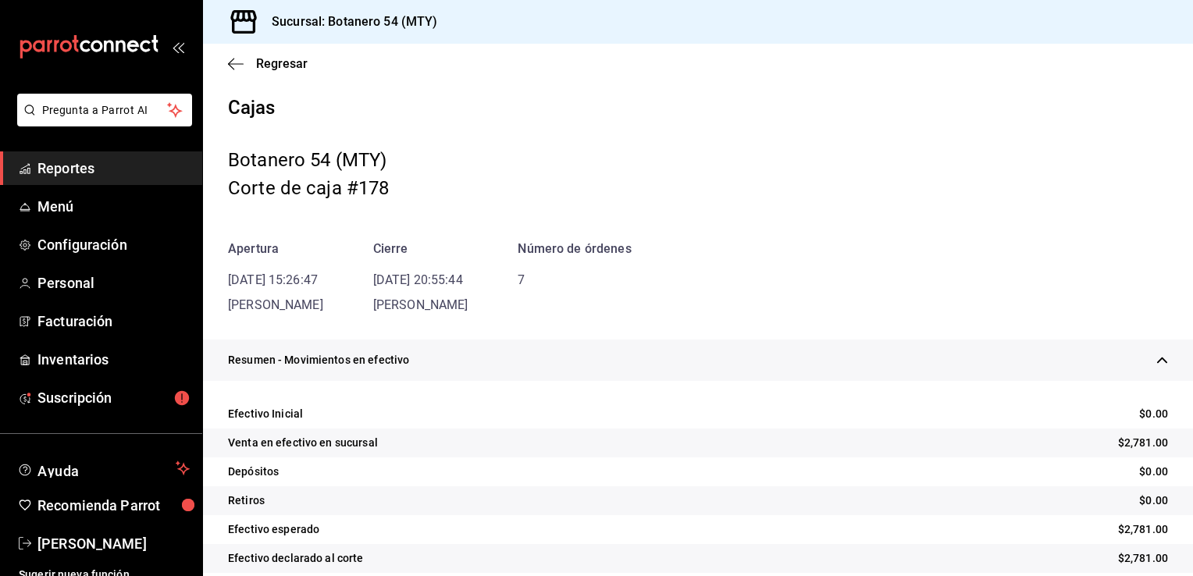
scroll to position [0, 0]
click at [240, 63] on icon "button" at bounding box center [236, 63] width 16 height 1
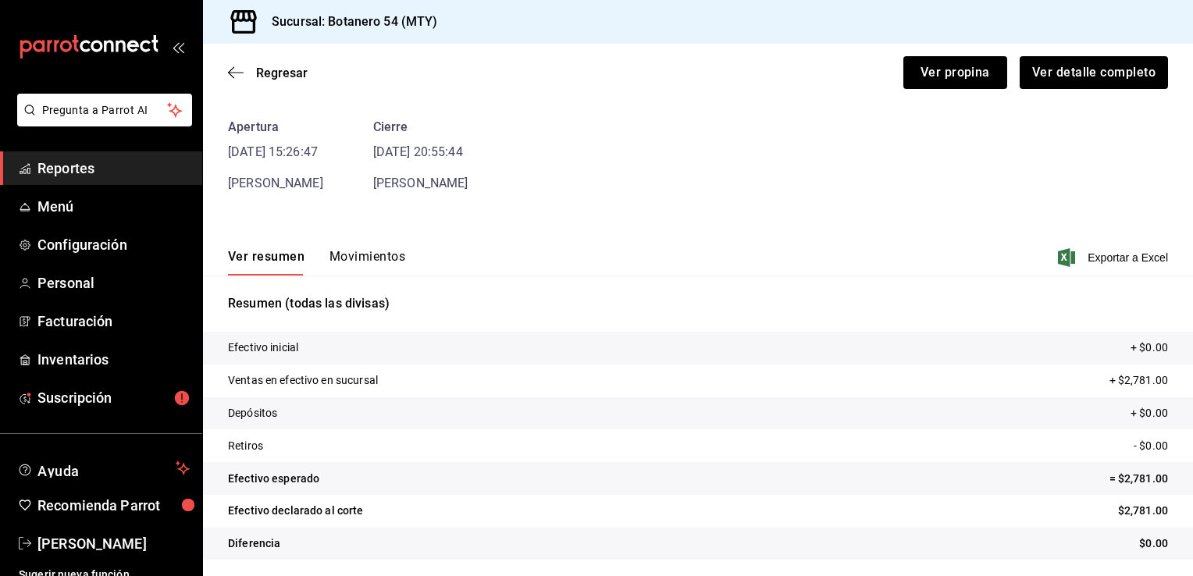
scroll to position [61, 0]
click at [386, 247] on button "Movimientos" at bounding box center [367, 260] width 76 height 27
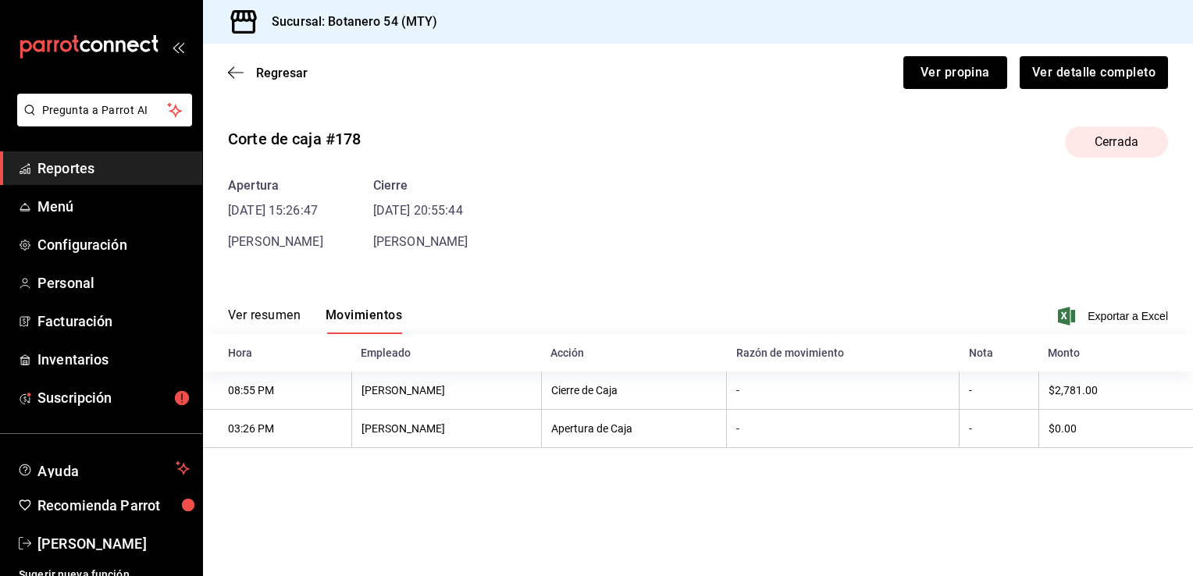
scroll to position [0, 0]
click at [250, 66] on span "Regresar" at bounding box center [268, 73] width 80 height 15
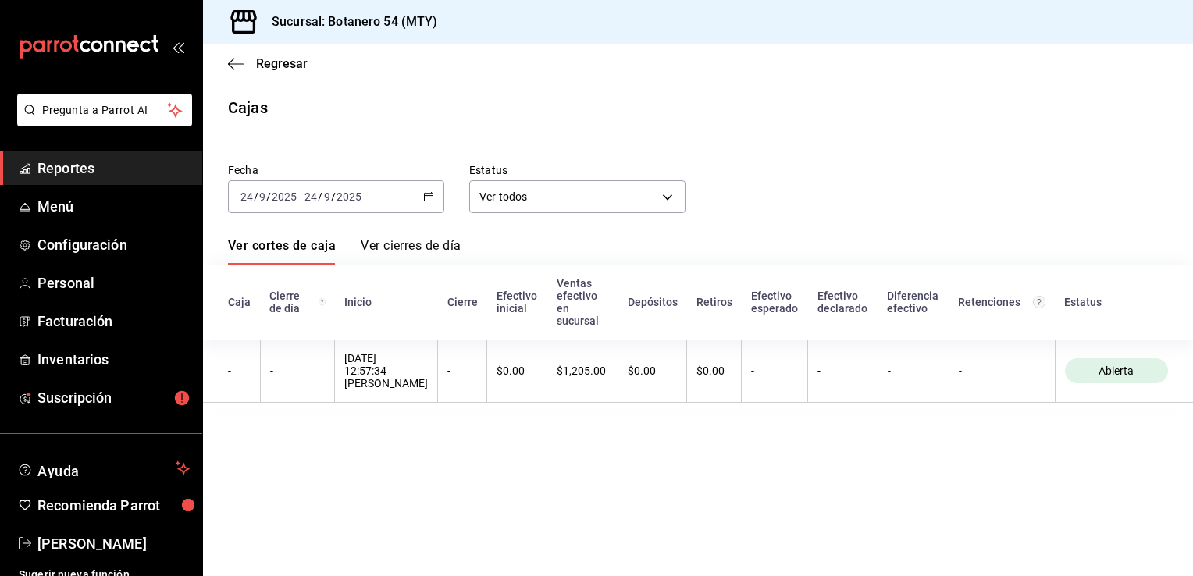
click at [429, 196] on icon "button" at bounding box center [428, 196] width 11 height 11
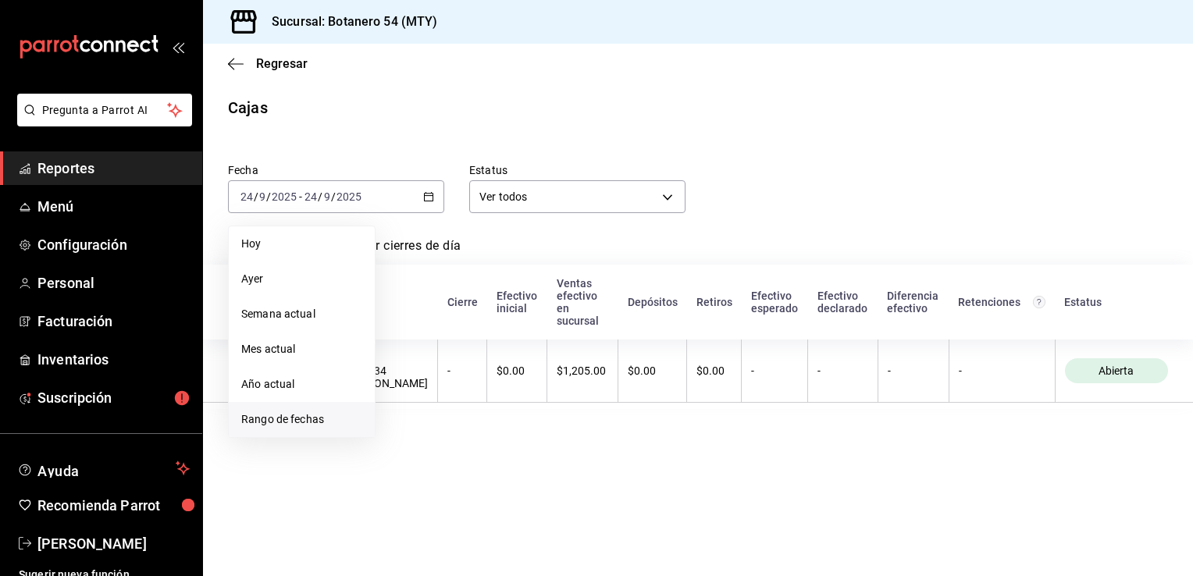
click at [309, 415] on span "Rango de fechas" at bounding box center [301, 419] width 121 height 16
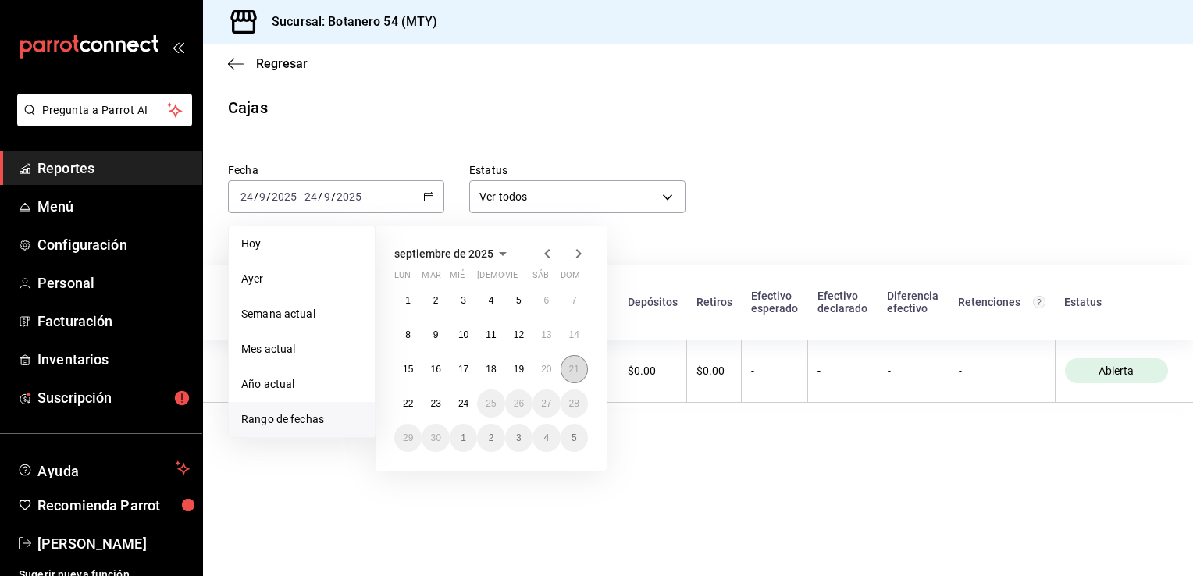
click at [574, 369] on abbr "21" at bounding box center [574, 369] width 10 height 11
click at [574, 369] on th "$1,205.00" at bounding box center [582, 371] width 71 height 63
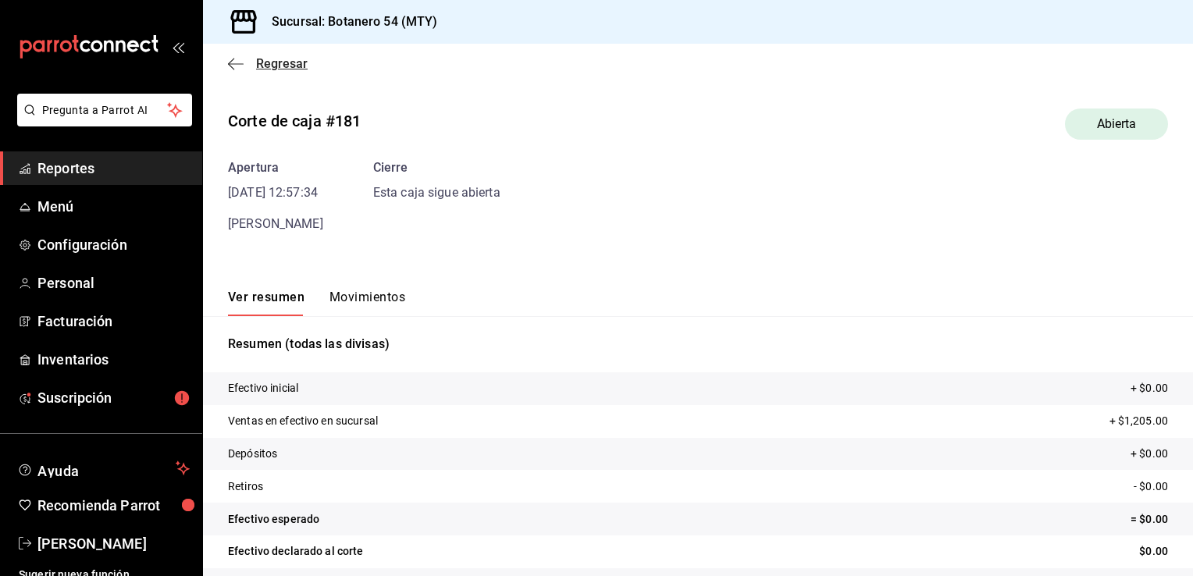
click at [231, 66] on icon "button" at bounding box center [231, 64] width 6 height 12
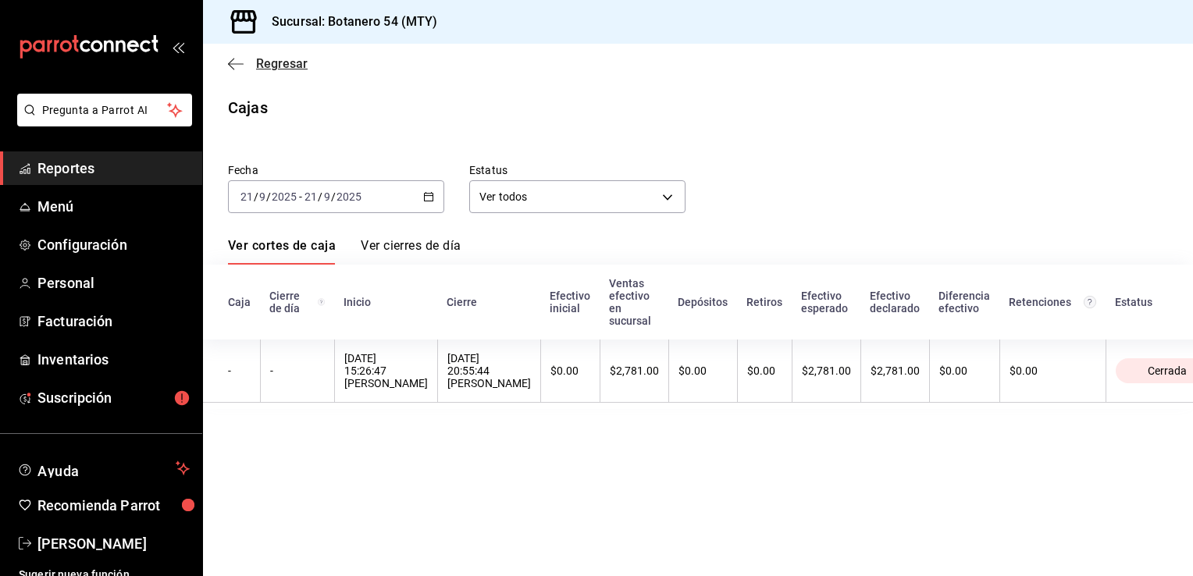
click at [242, 62] on icon "button" at bounding box center [236, 64] width 16 height 14
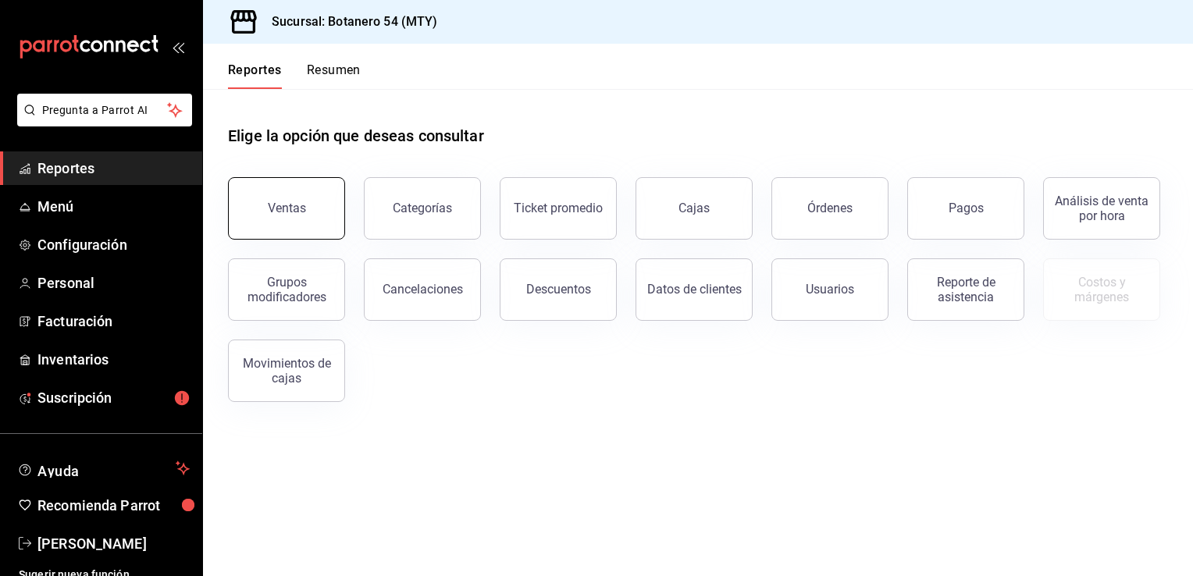
click at [284, 217] on button "Ventas" at bounding box center [286, 208] width 117 height 62
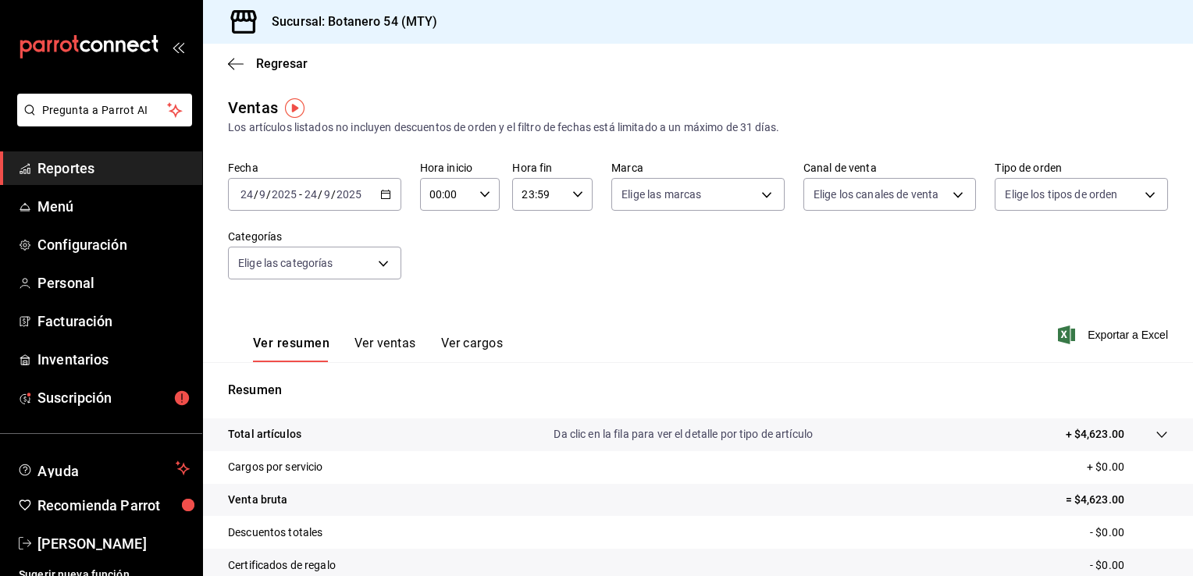
click at [387, 195] on \(Stroke\) "button" at bounding box center [385, 194] width 9 height 9
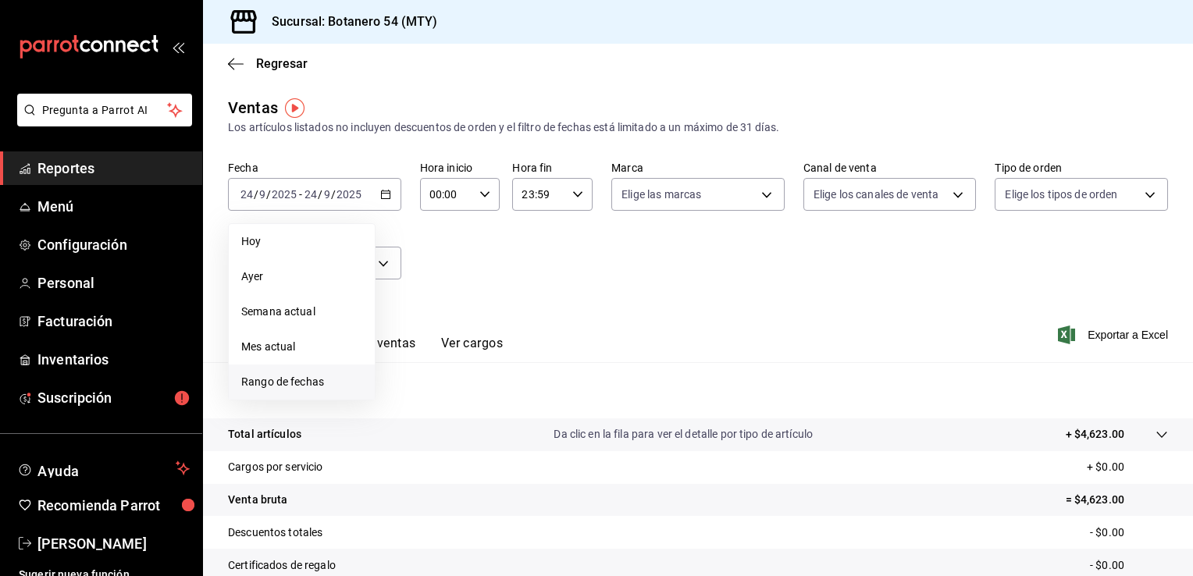
click at [279, 379] on span "Rango de fechas" at bounding box center [301, 382] width 121 height 16
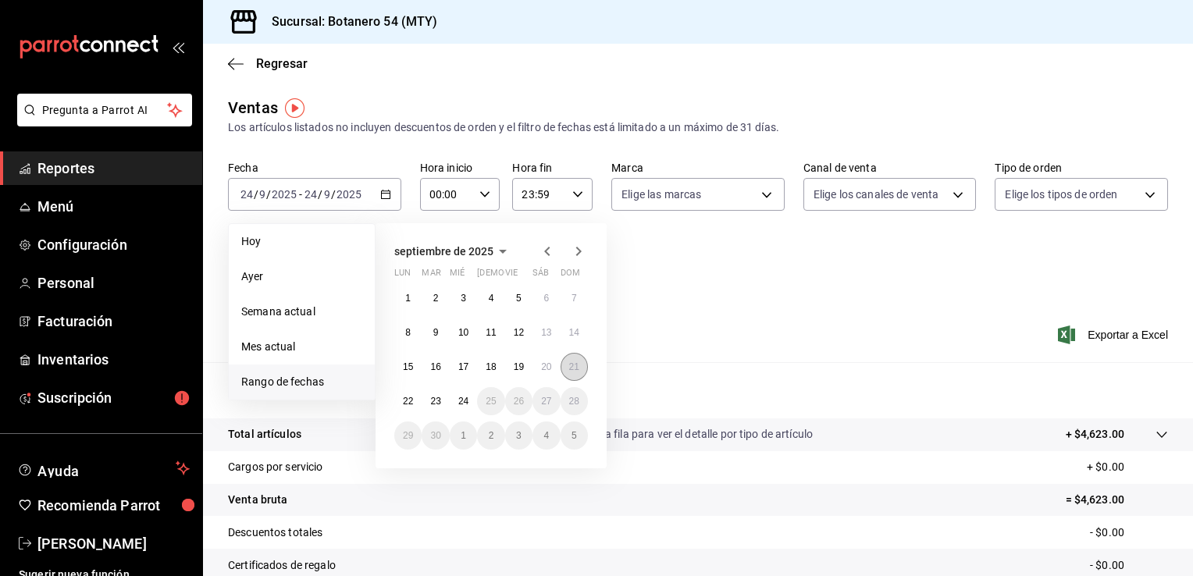
click at [577, 368] on abbr "21" at bounding box center [574, 366] width 10 height 11
click at [577, 368] on div "Resumen Total artículos Da clic en la fila para ver el detalle por tipo de artí…" at bounding box center [698, 530] width 990 height 336
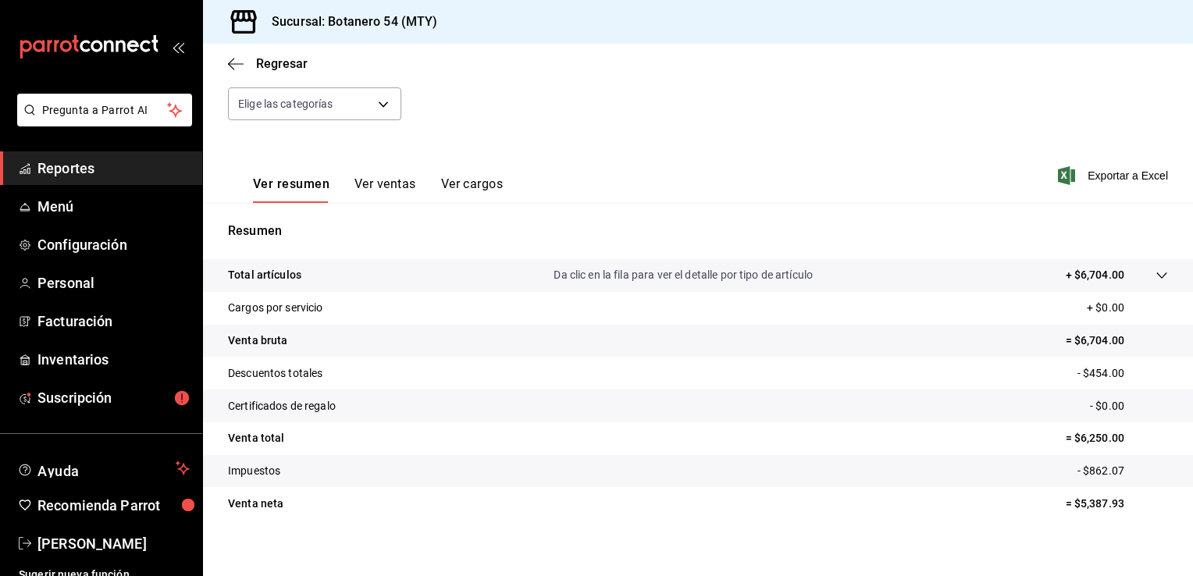
scroll to position [172, 0]
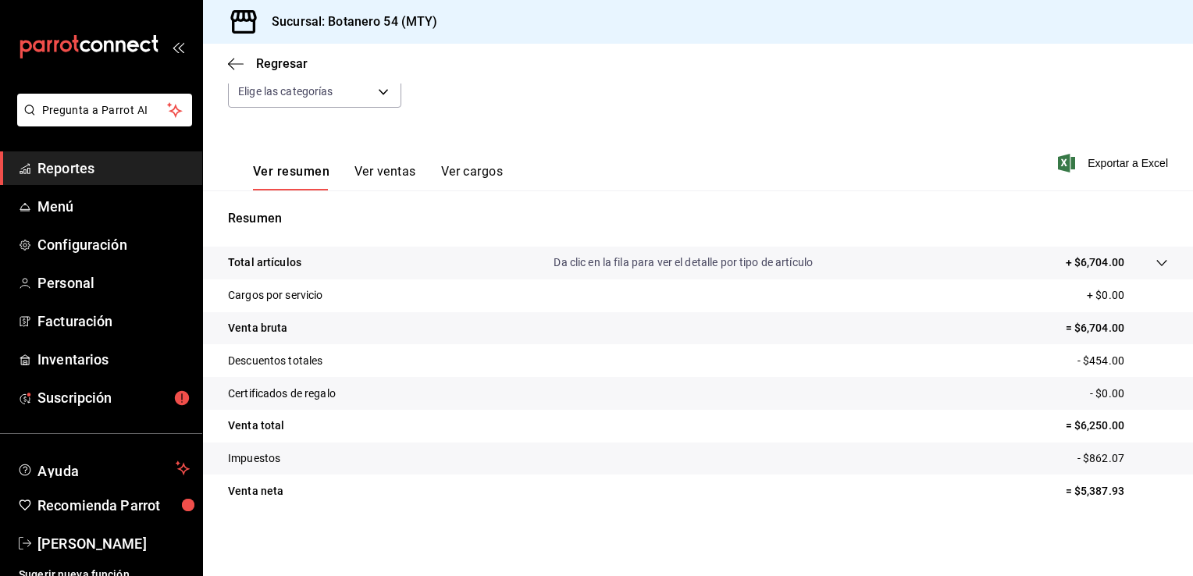
click at [400, 174] on button "Ver ventas" at bounding box center [385, 177] width 62 height 27
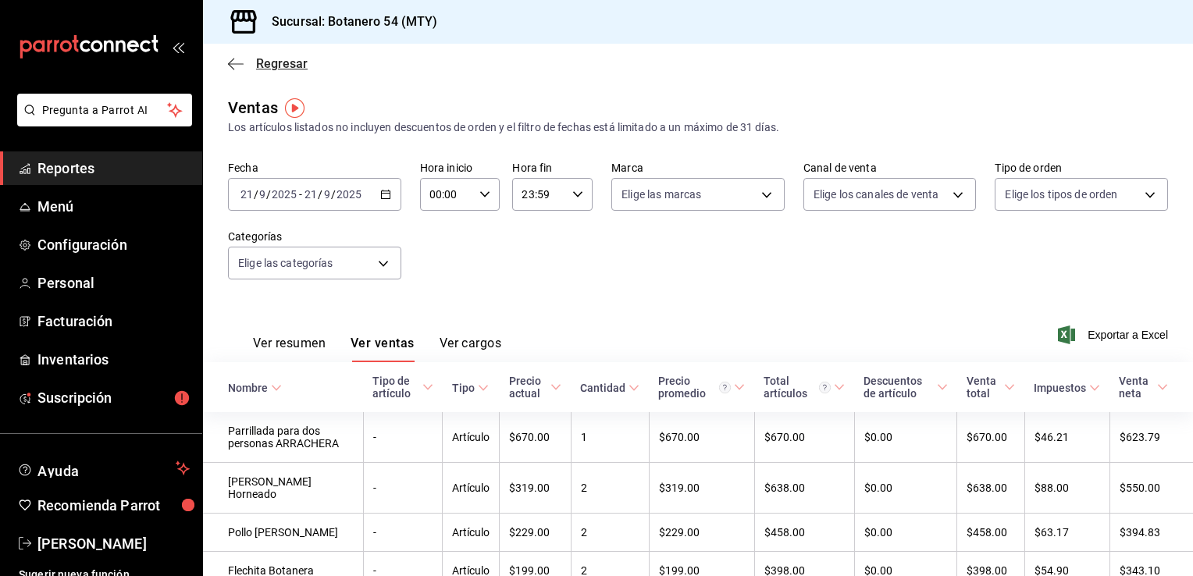
click at [231, 66] on icon "button" at bounding box center [231, 64] width 6 height 12
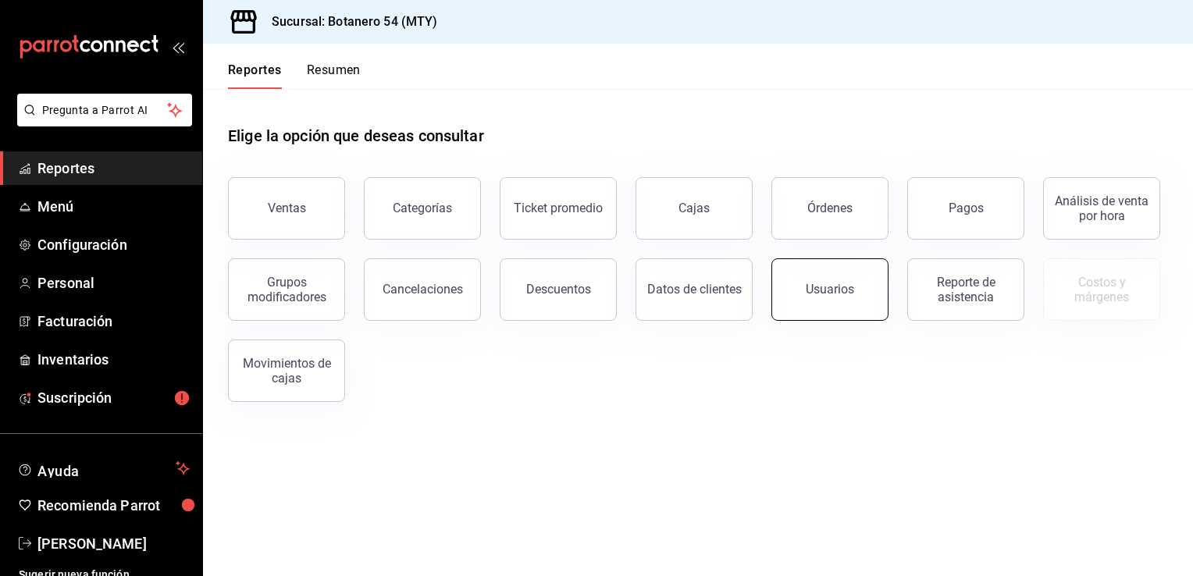
click at [843, 279] on button "Usuarios" at bounding box center [829, 289] width 117 height 62
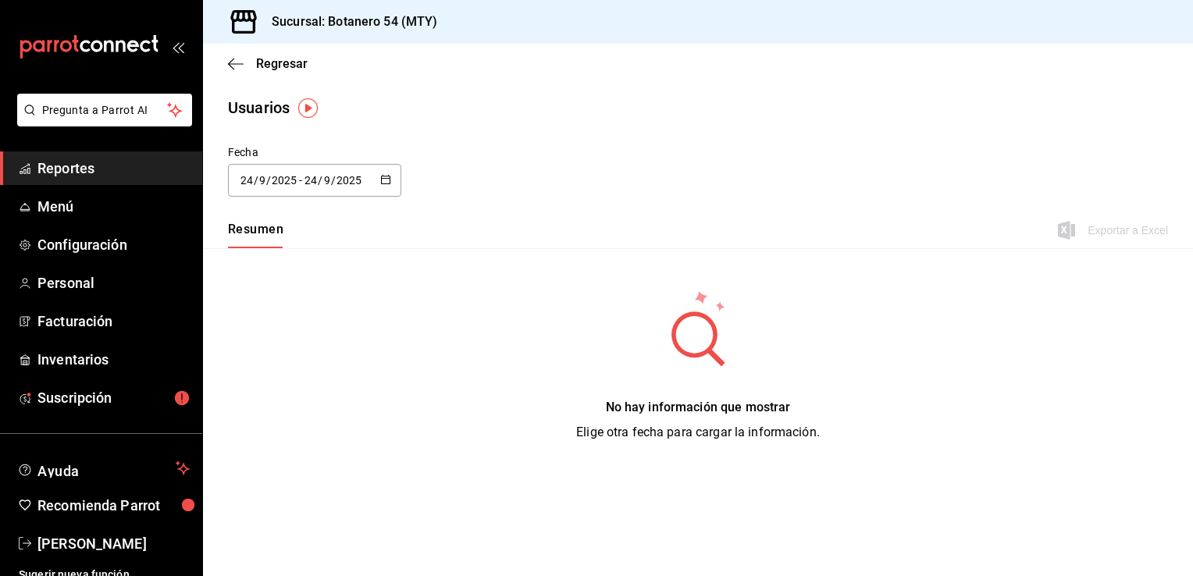
click at [390, 181] on div "[DATE] [DATE] - [DATE] [DATE]" at bounding box center [314, 180] width 173 height 33
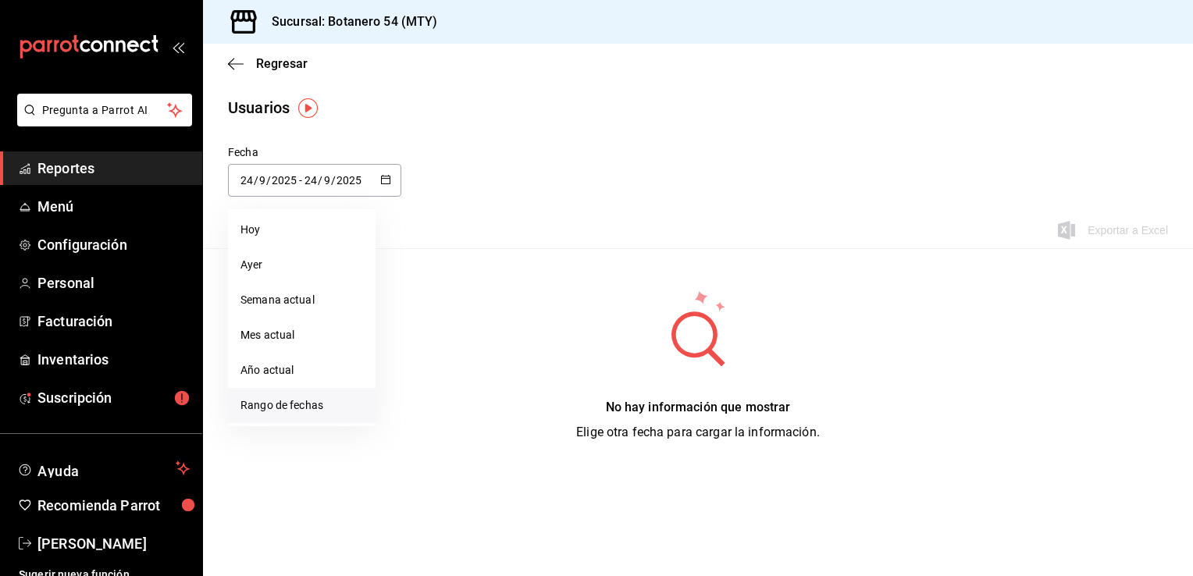
click at [279, 409] on li "Rango de fechas" at bounding box center [302, 405] width 148 height 35
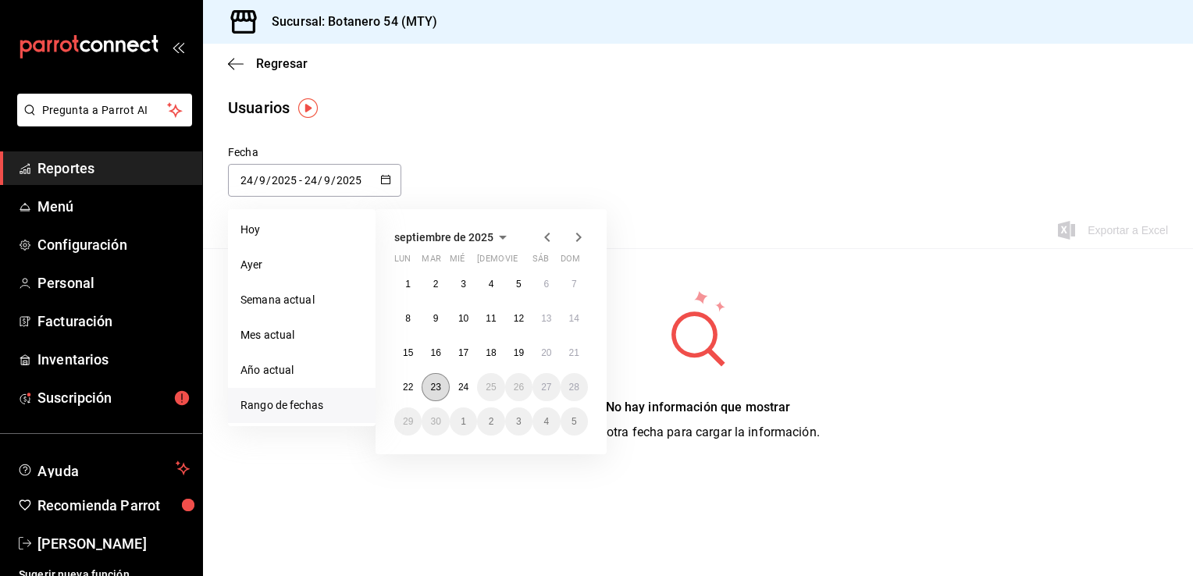
click at [441, 377] on button "23" at bounding box center [435, 387] width 27 height 28
click at [544, 348] on abbr "20" at bounding box center [546, 352] width 10 height 11
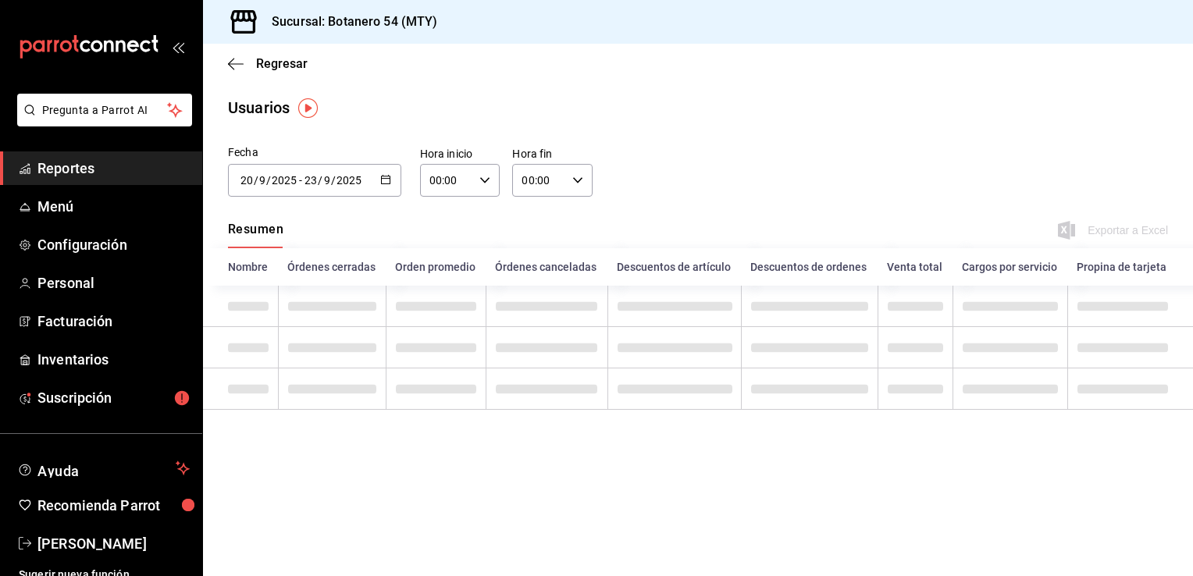
type input "[DATE]"
type input "20"
type input "[DATE]"
type input "23"
click at [387, 178] on icon "button" at bounding box center [385, 179] width 11 height 11
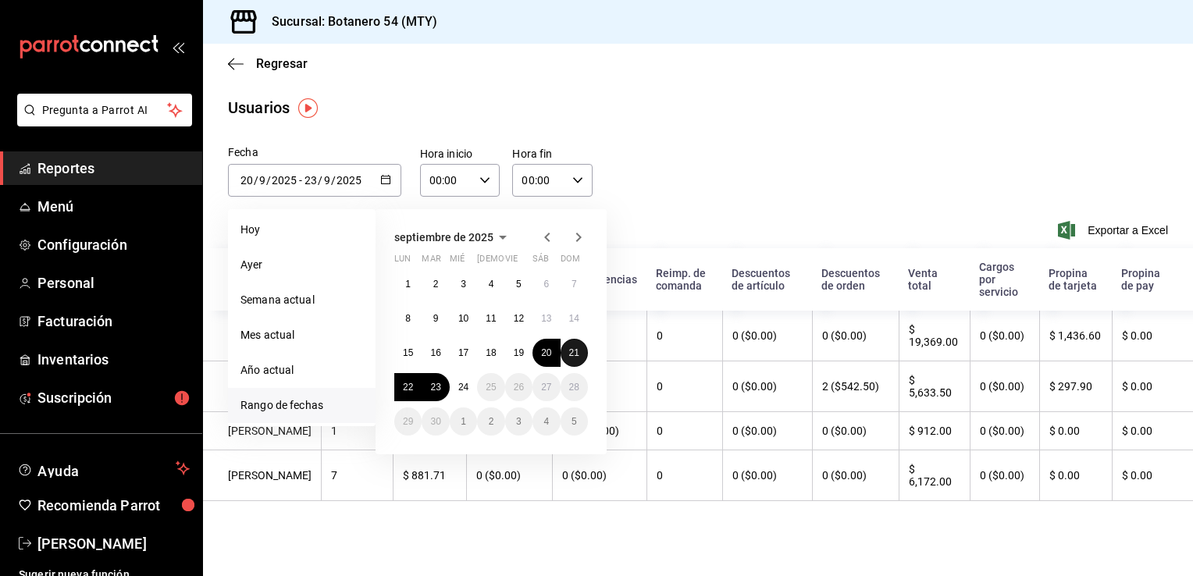
click at [578, 353] on abbr "21" at bounding box center [574, 352] width 10 height 11
type input "[DATE]"
type input "21"
type input "[DATE]"
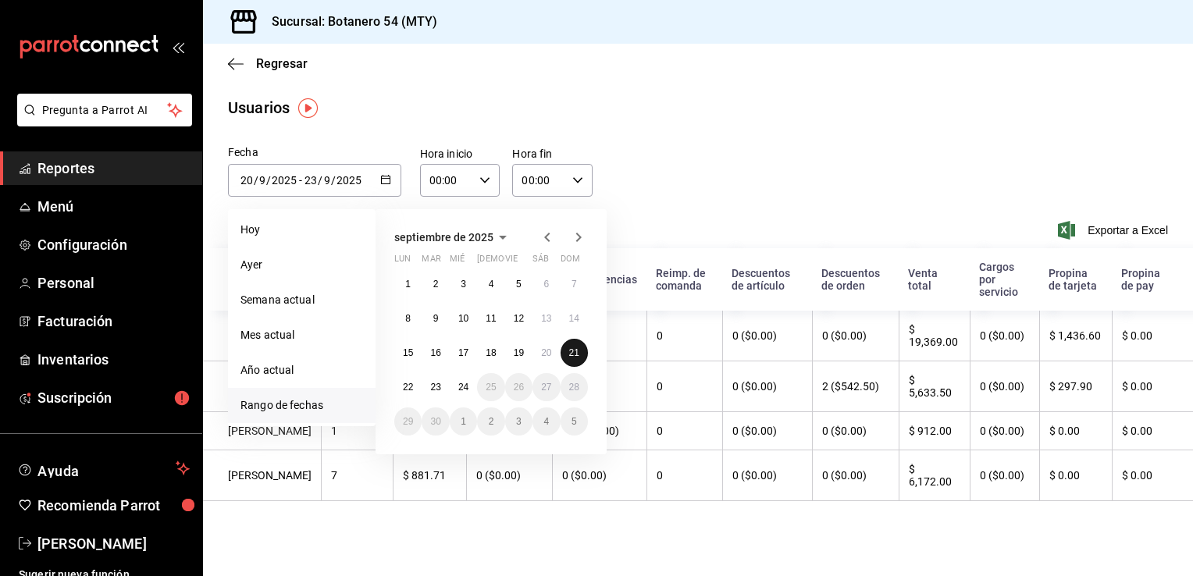
type input "21"
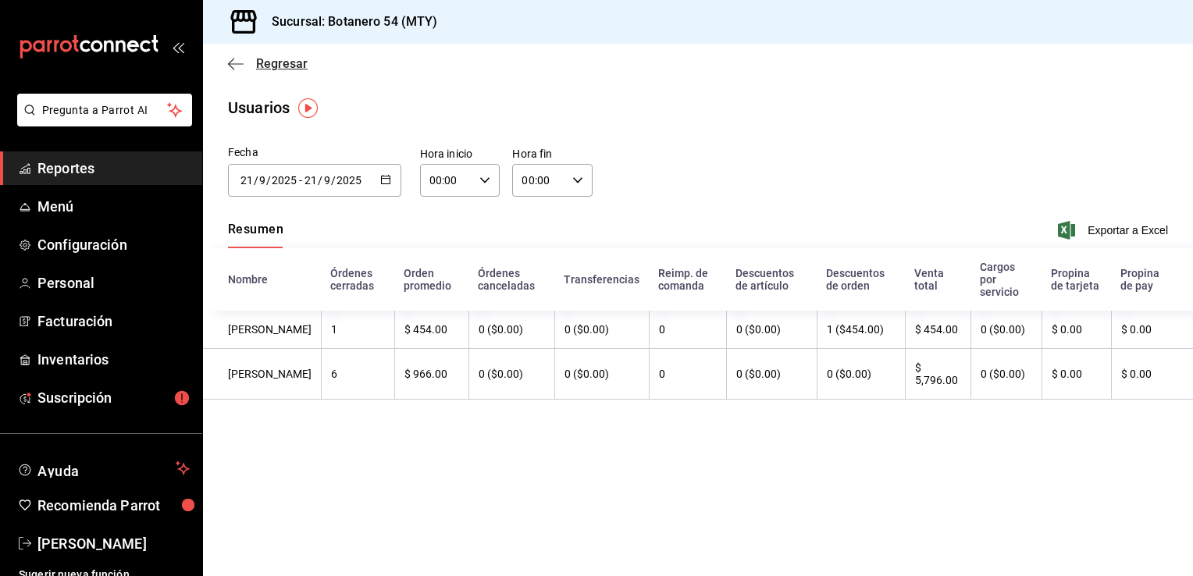
click at [233, 69] on icon "button" at bounding box center [236, 64] width 16 height 14
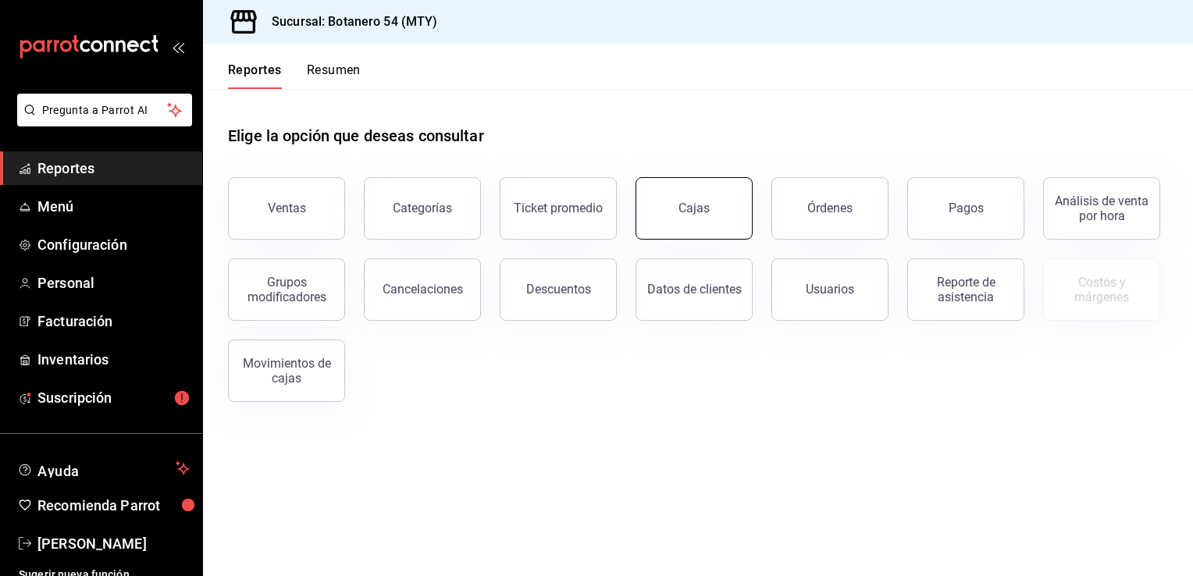
click at [684, 212] on div "Cajas" at bounding box center [694, 208] width 32 height 19
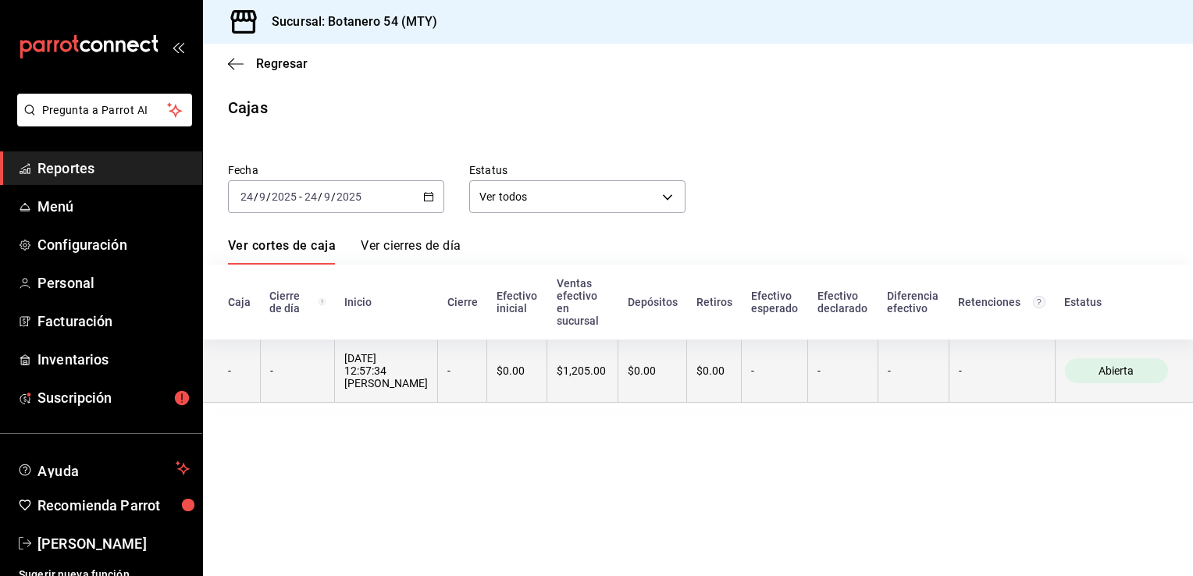
click at [1112, 365] on span "Abierta" at bounding box center [1116, 371] width 48 height 12
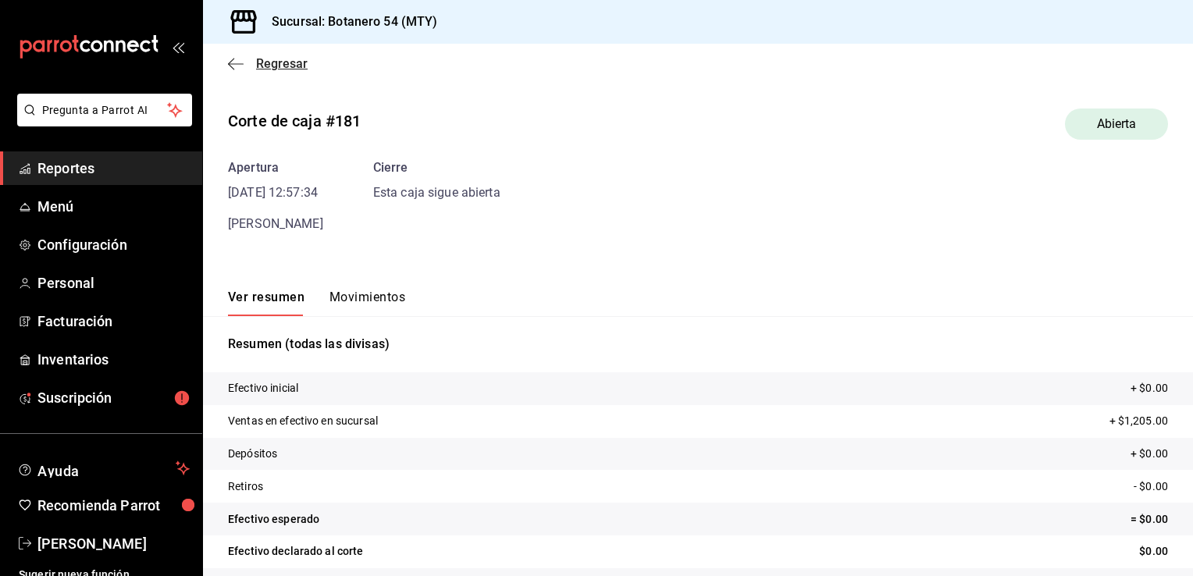
click at [233, 62] on icon "button" at bounding box center [236, 64] width 16 height 14
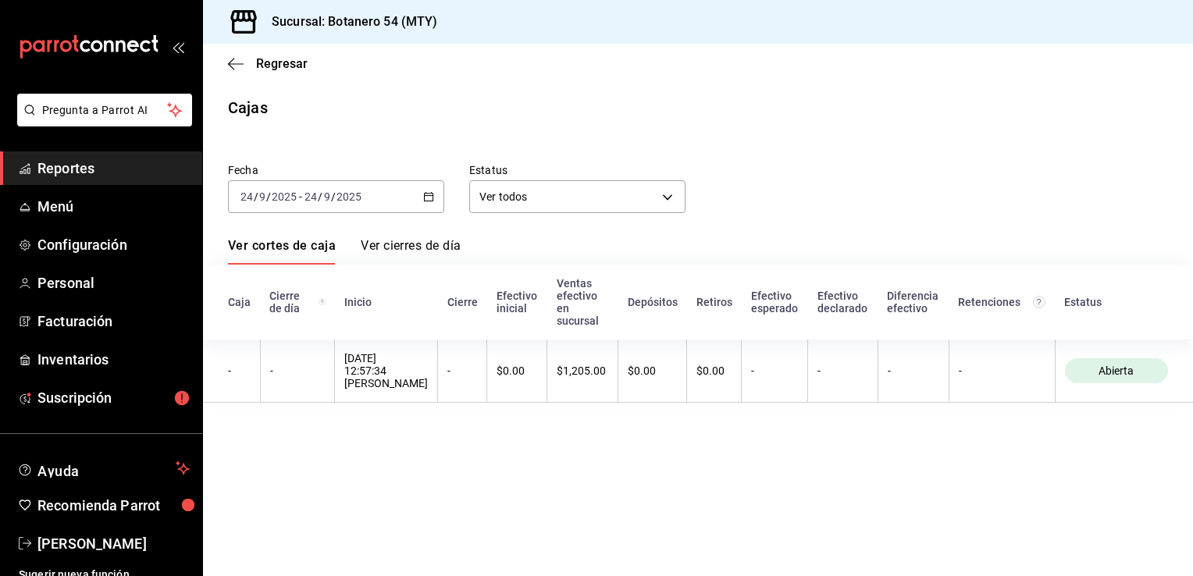
click at [429, 198] on icon "button" at bounding box center [428, 196] width 11 height 11
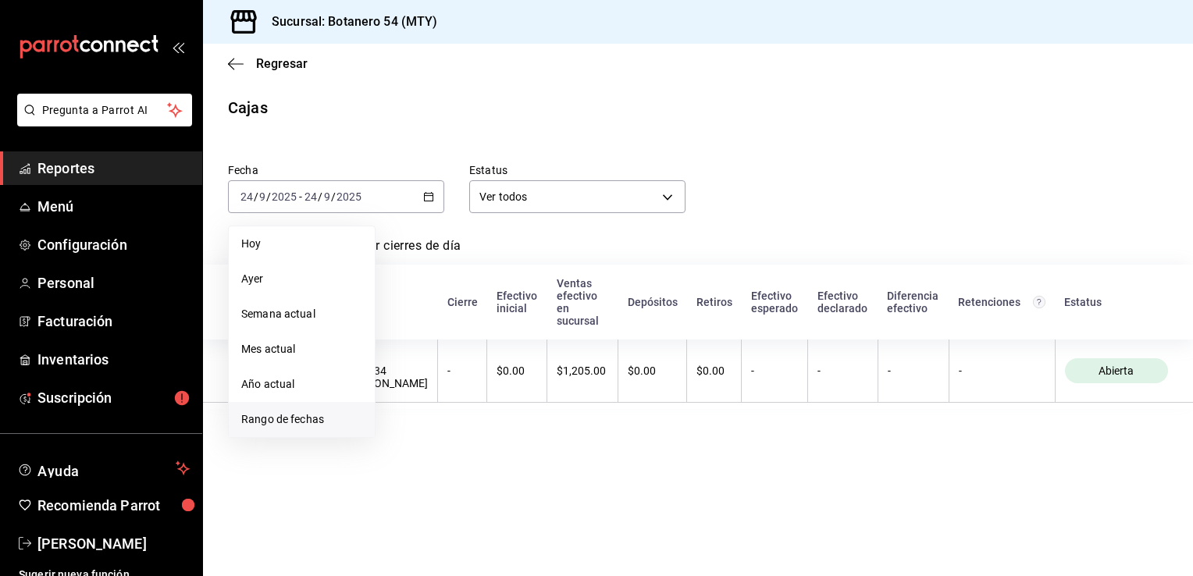
click at [306, 415] on span "Rango de fechas" at bounding box center [301, 419] width 121 height 16
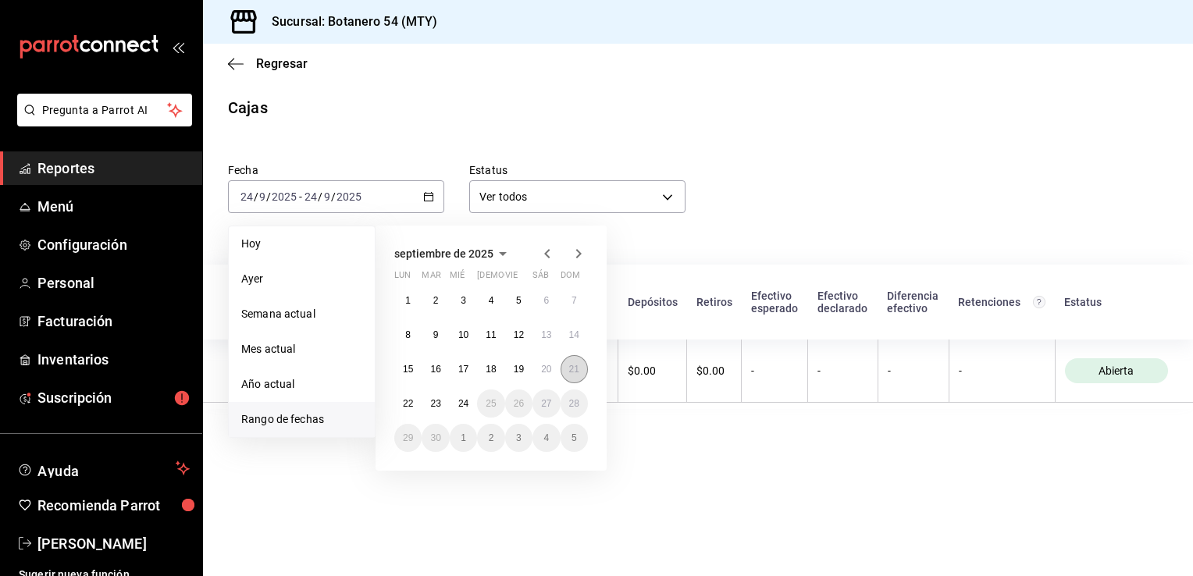
click at [564, 368] on button "21" at bounding box center [574, 369] width 27 height 28
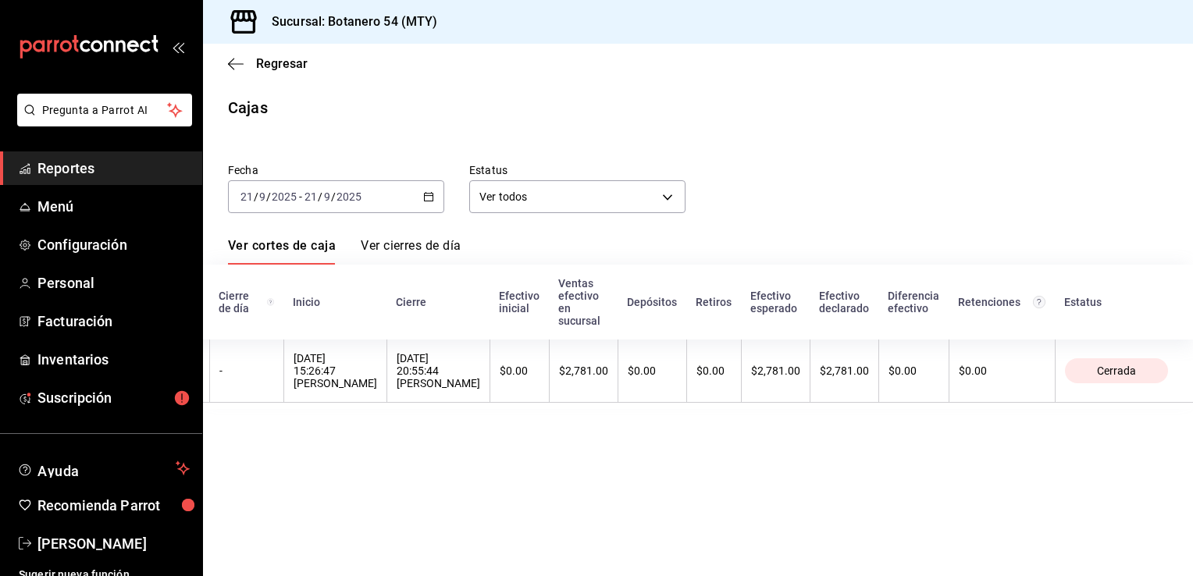
scroll to position [0, 91]
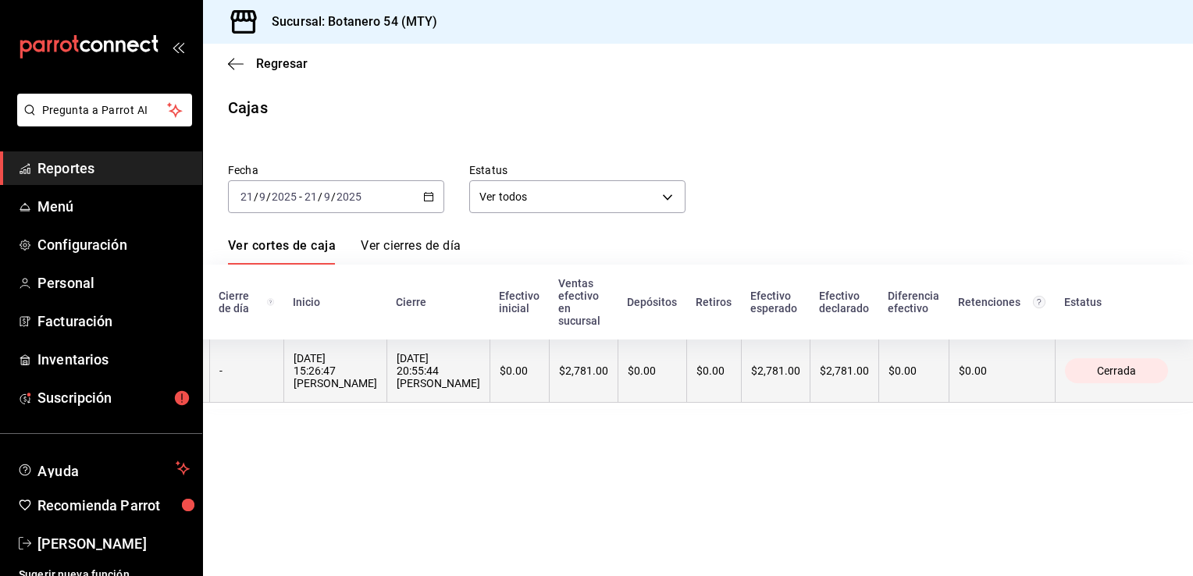
click at [1094, 377] on span "Cerrada" at bounding box center [1117, 371] width 52 height 12
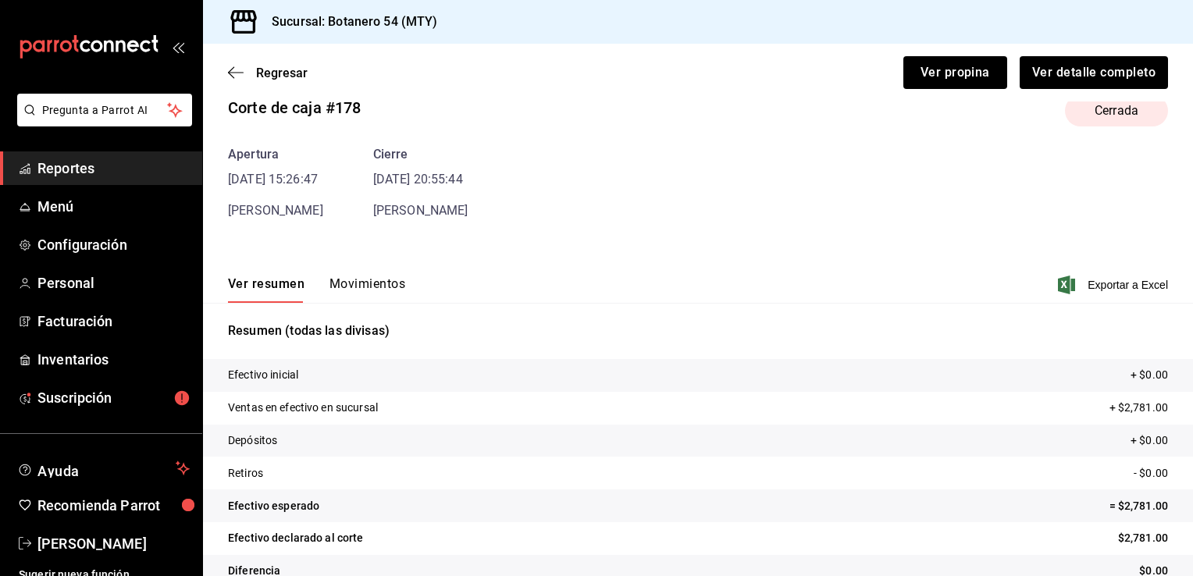
scroll to position [61, 0]
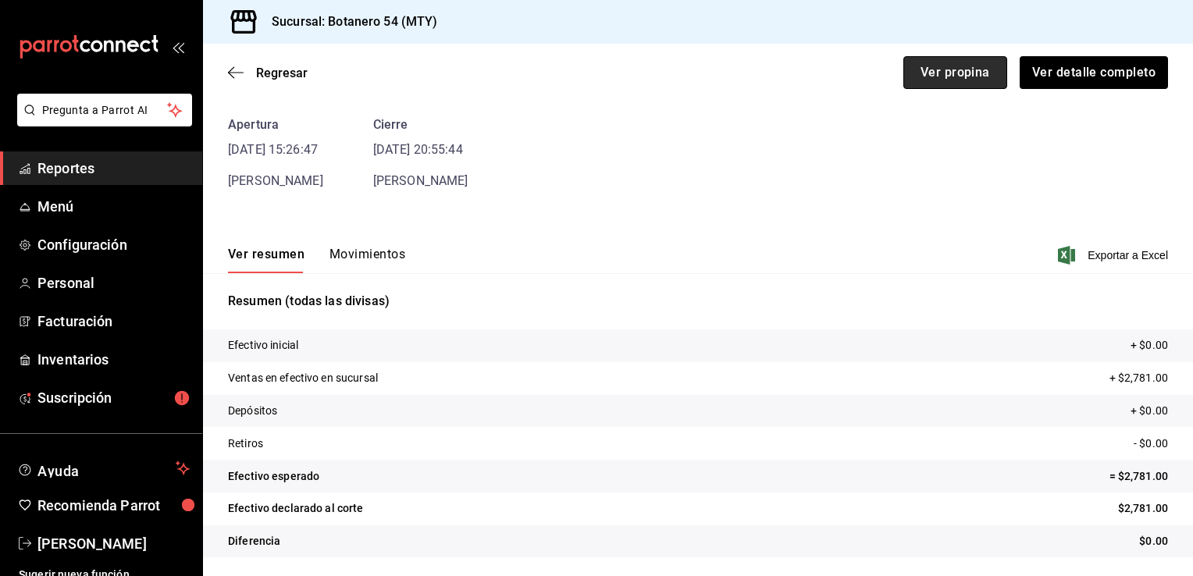
click at [952, 77] on button "Ver propina" at bounding box center [955, 72] width 104 height 33
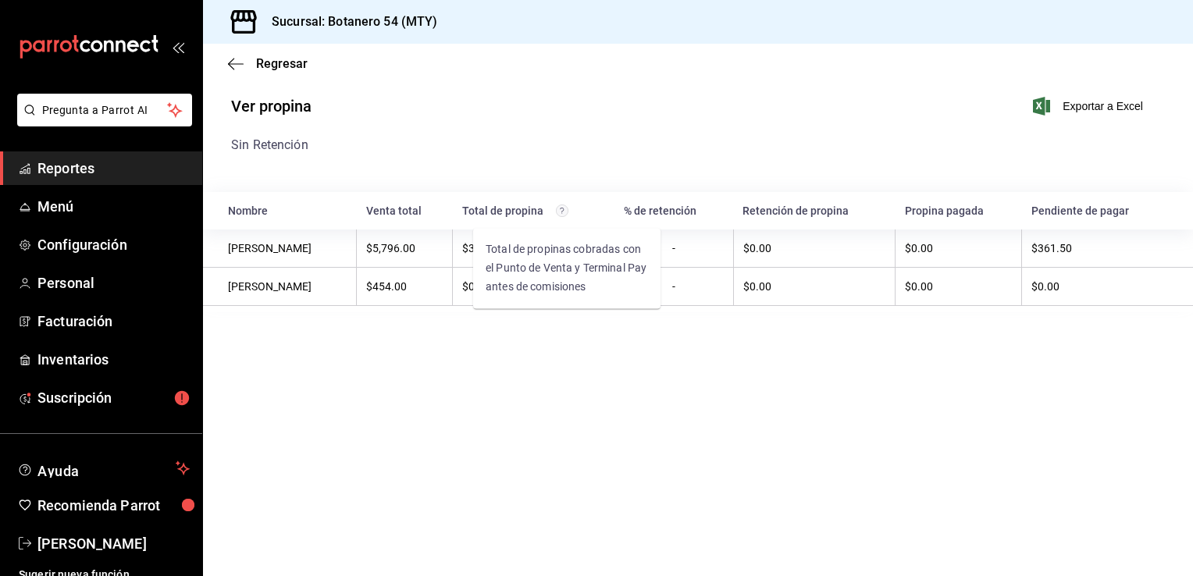
click at [565, 214] on circle "Total de propinas cobradas con el Punto de Venta y Terminal Pay antes de comisi…" at bounding box center [562, 211] width 12 height 12
click at [590, 376] on main "Regresar Ver propina Exportar a Excel Sin Retención Nombre Venta total Total de…" at bounding box center [698, 310] width 990 height 532
